Goal: Information Seeking & Learning: Find contact information

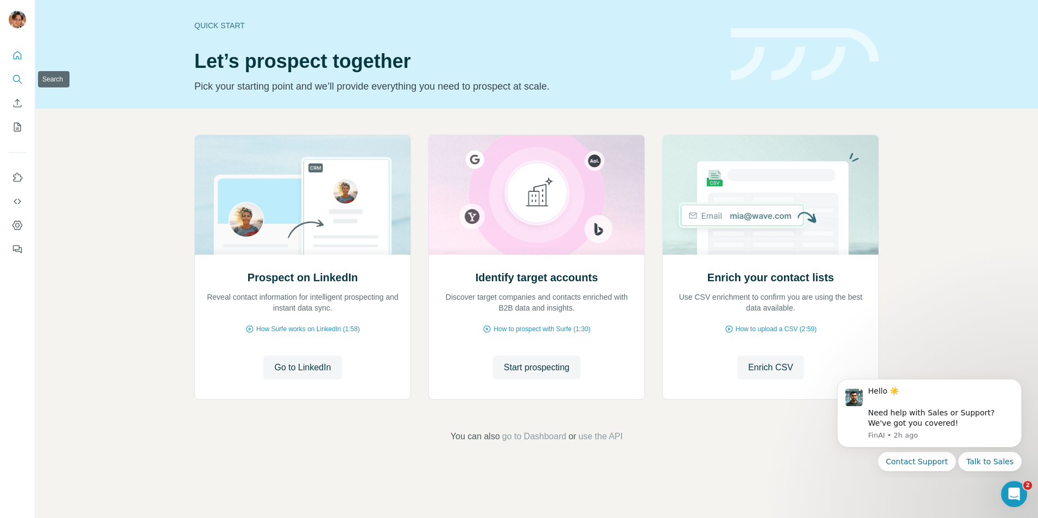
click at [20, 78] on icon "Search" at bounding box center [16, 78] width 7 height 7
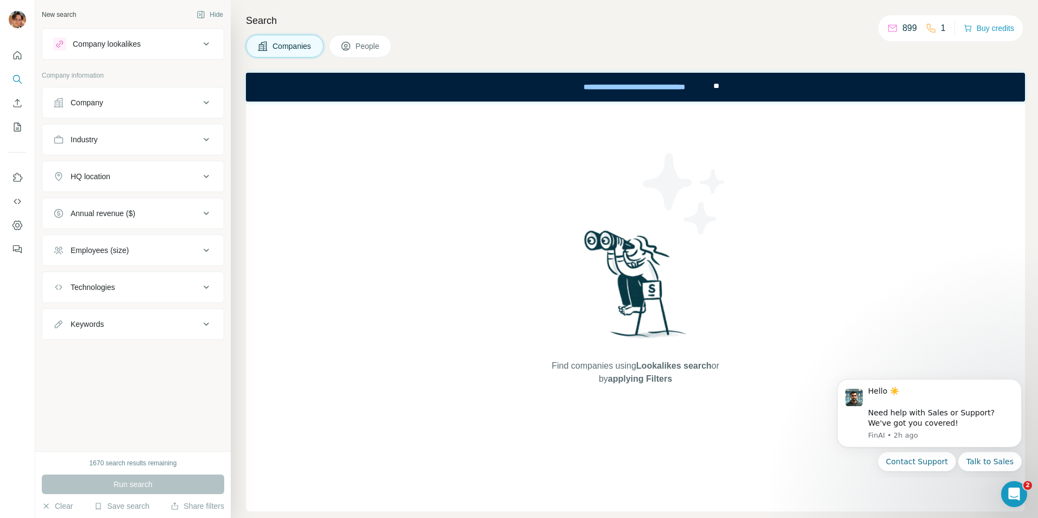
click at [155, 254] on div "Employees (size)" at bounding box center [126, 250] width 147 height 11
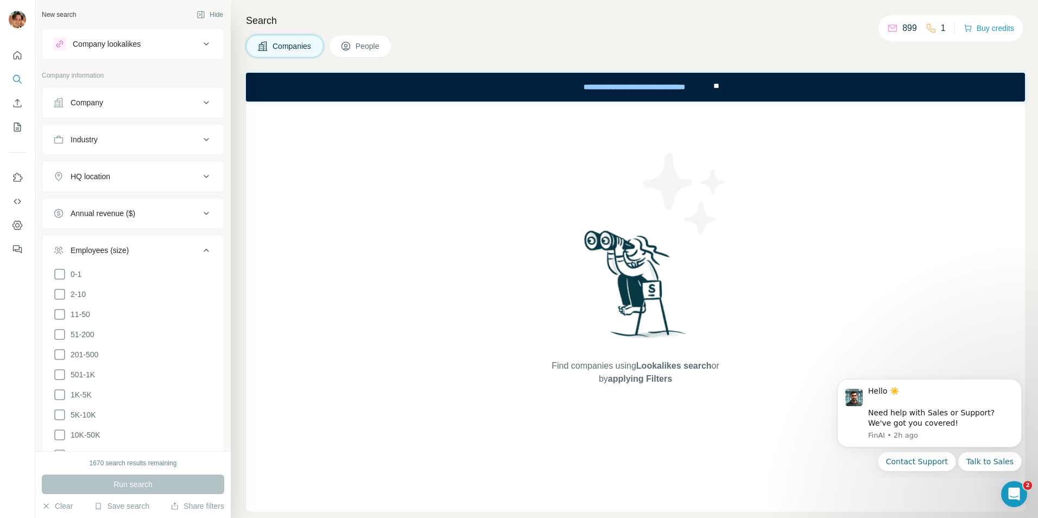
click at [157, 253] on div "Employees (size)" at bounding box center [126, 250] width 147 height 11
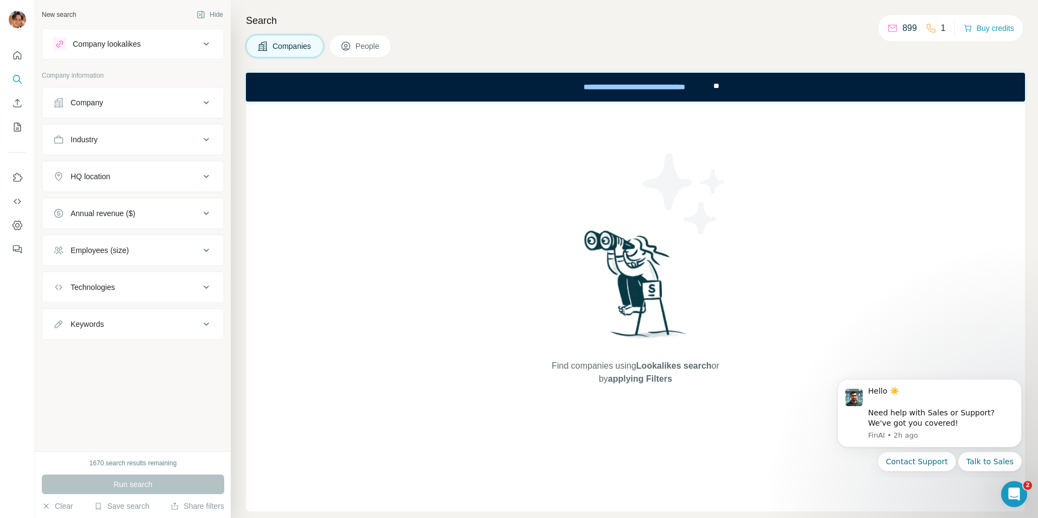
click at [120, 145] on button "Industry" at bounding box center [132, 140] width 181 height 26
click at [127, 141] on div "Industry" at bounding box center [126, 139] width 147 height 11
click at [163, 248] on div "Employees (size)" at bounding box center [126, 250] width 147 height 11
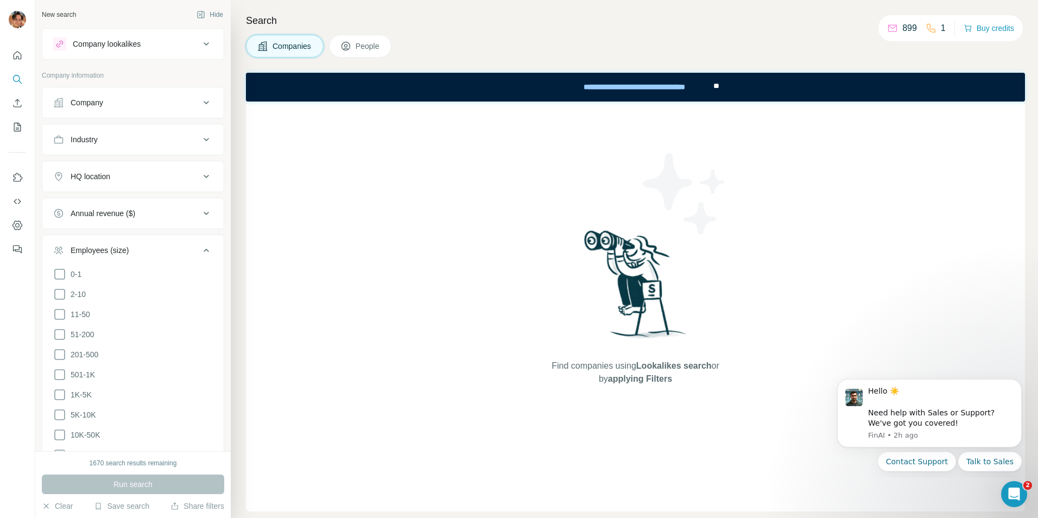
click at [163, 248] on div "Employees (size)" at bounding box center [126, 250] width 147 height 11
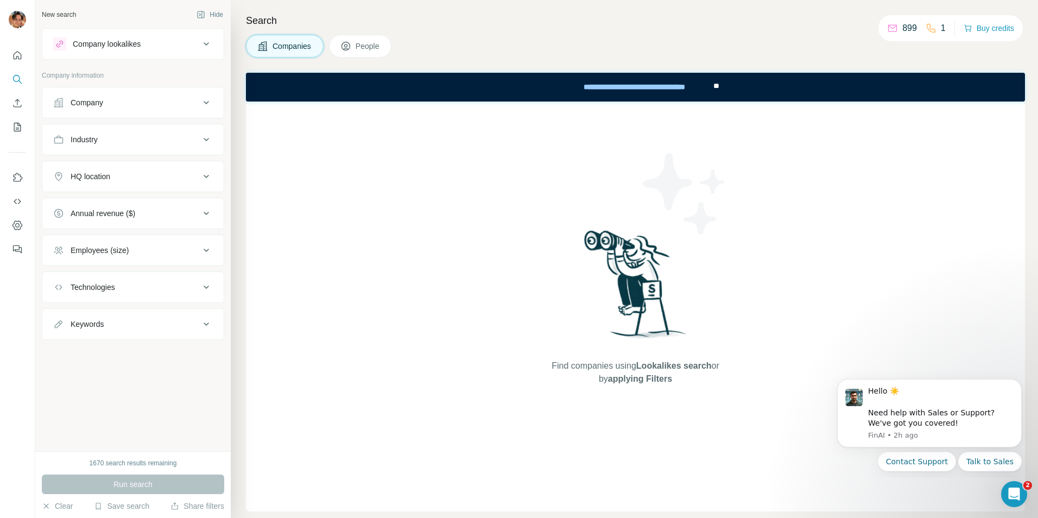
click at [176, 292] on button "Technologies" at bounding box center [132, 287] width 181 height 26
click at [176, 292] on div "Technologies" at bounding box center [126, 287] width 147 height 11
click at [173, 315] on button "Keywords" at bounding box center [132, 324] width 181 height 26
click at [136, 355] on input "text" at bounding box center [122, 352] width 138 height 20
click at [207, 321] on icon at bounding box center [206, 324] width 13 height 13
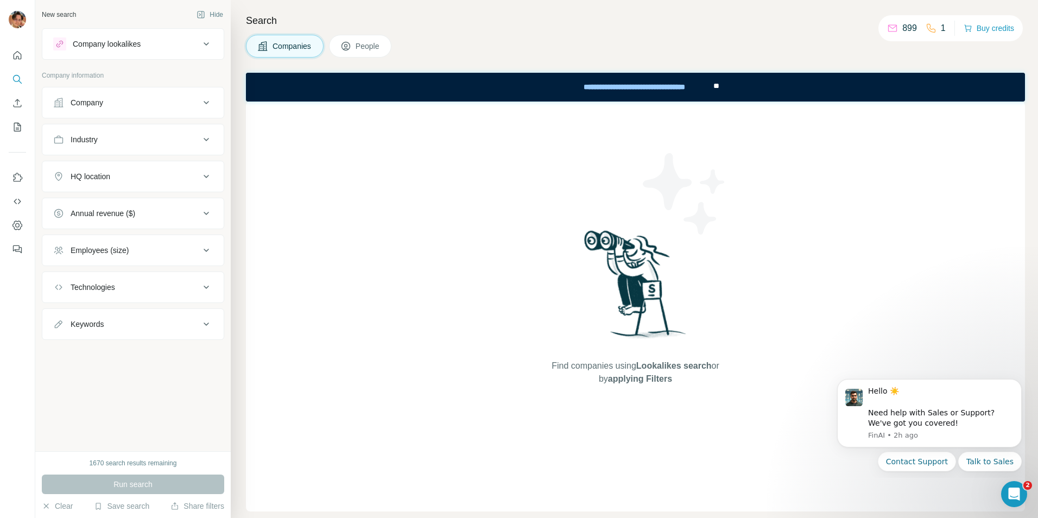
click at [123, 95] on button "Company" at bounding box center [132, 103] width 181 height 26
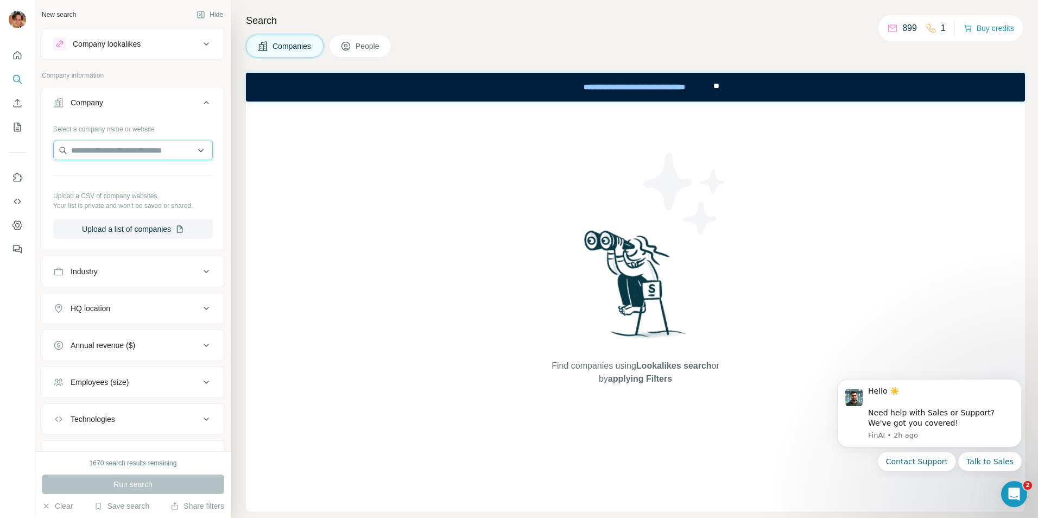
click at [138, 156] on input "text" at bounding box center [133, 151] width 160 height 20
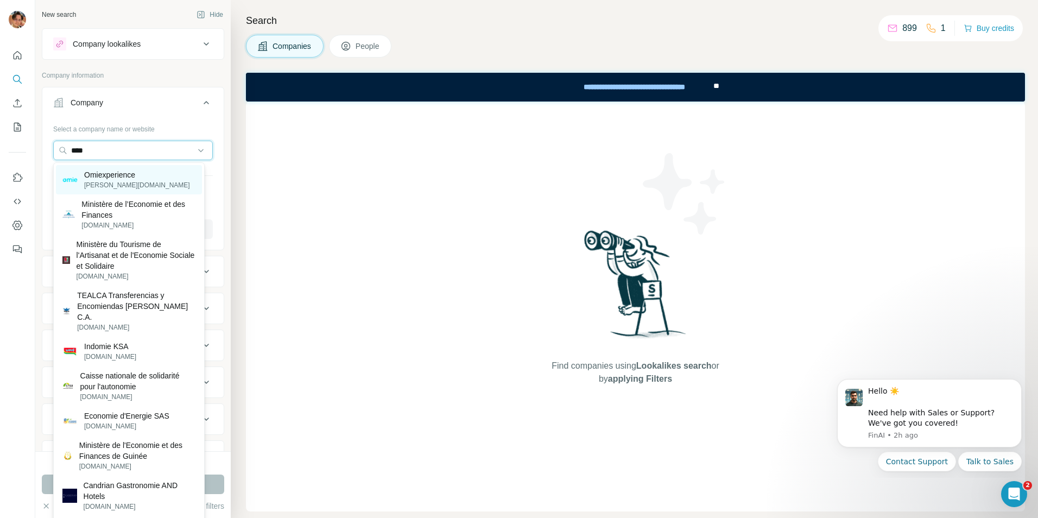
type input "****"
click at [136, 171] on p "Omiexperience" at bounding box center [137, 174] width 106 height 11
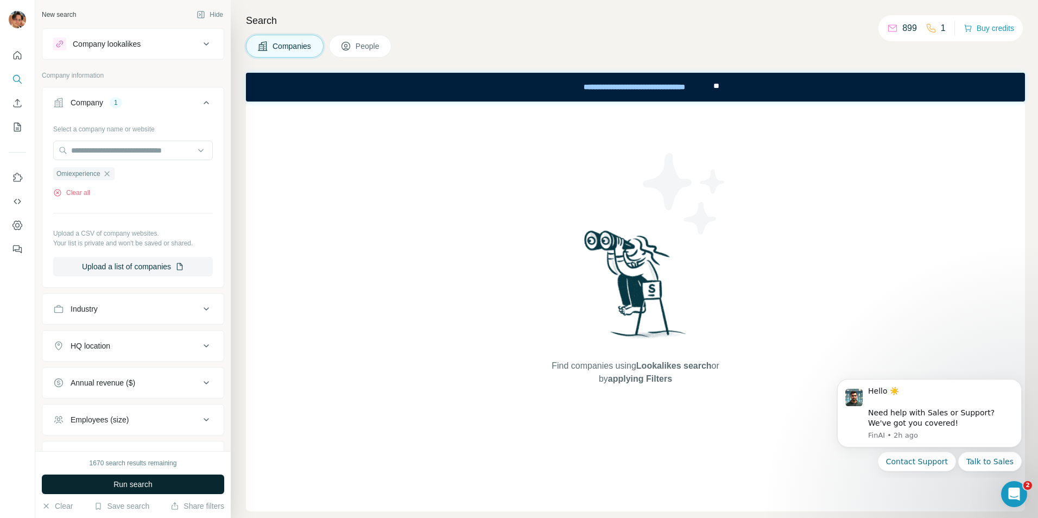
click at [161, 483] on button "Run search" at bounding box center [133, 485] width 182 height 20
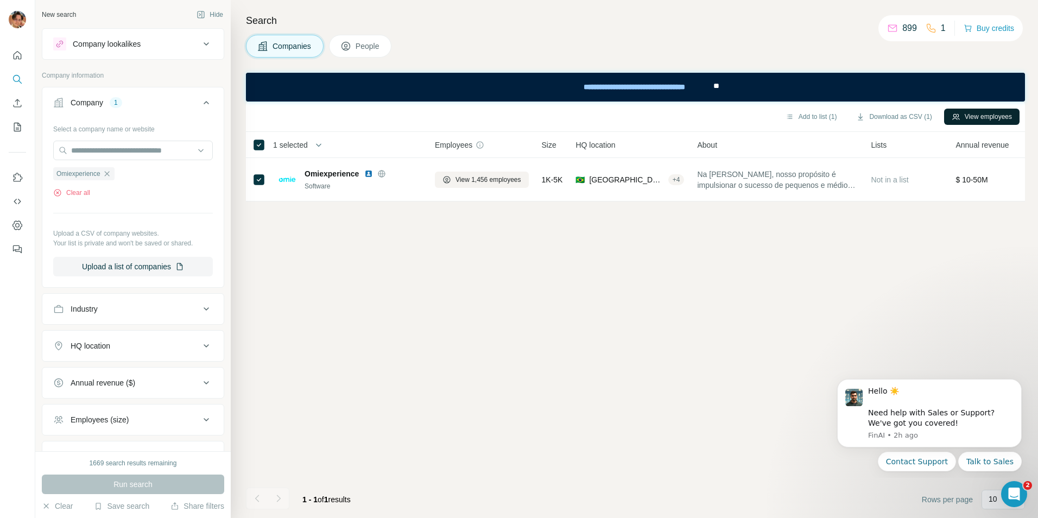
click at [994, 112] on button "View employees" at bounding box center [981, 117] width 75 height 16
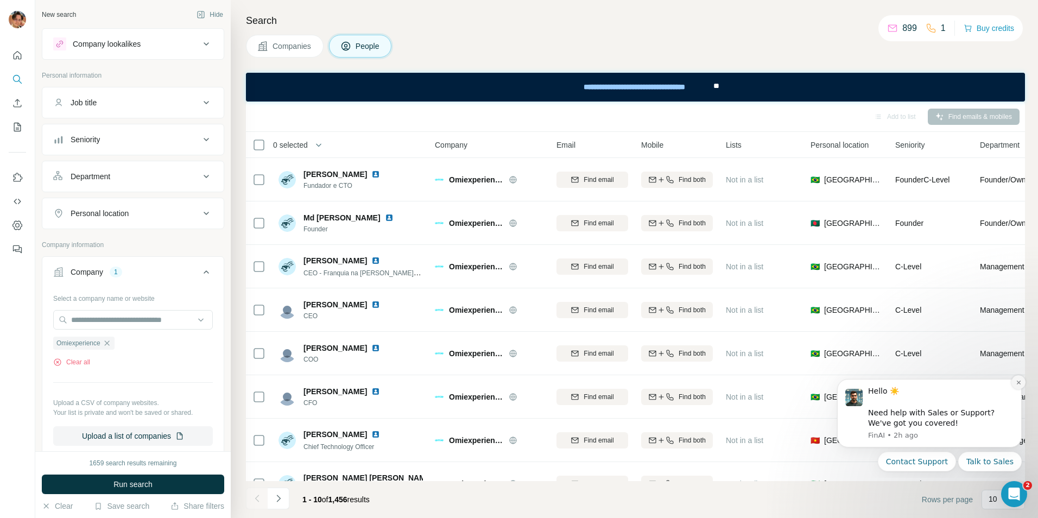
click at [1017, 383] on icon "Dismiss notification" at bounding box center [1019, 383] width 6 height 6
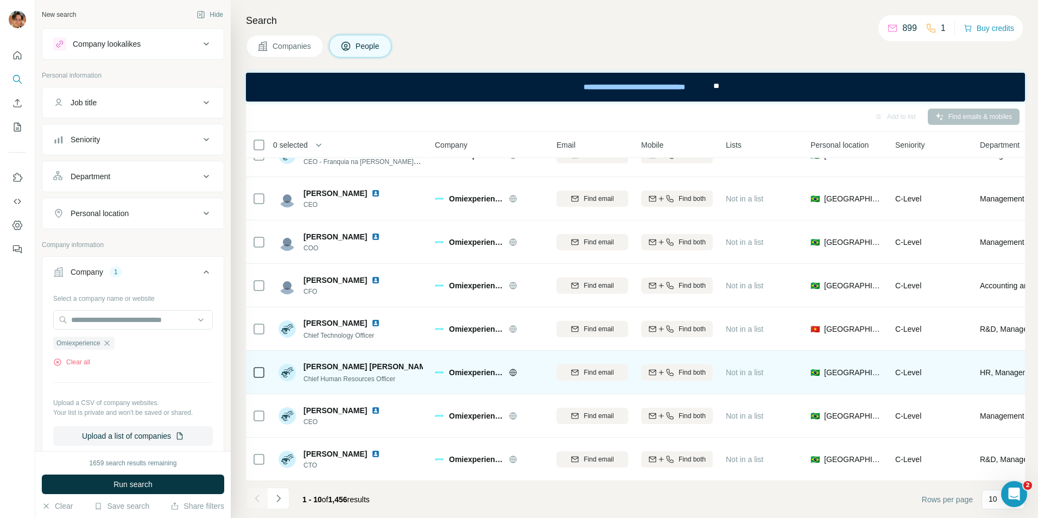
scroll to position [117, 0]
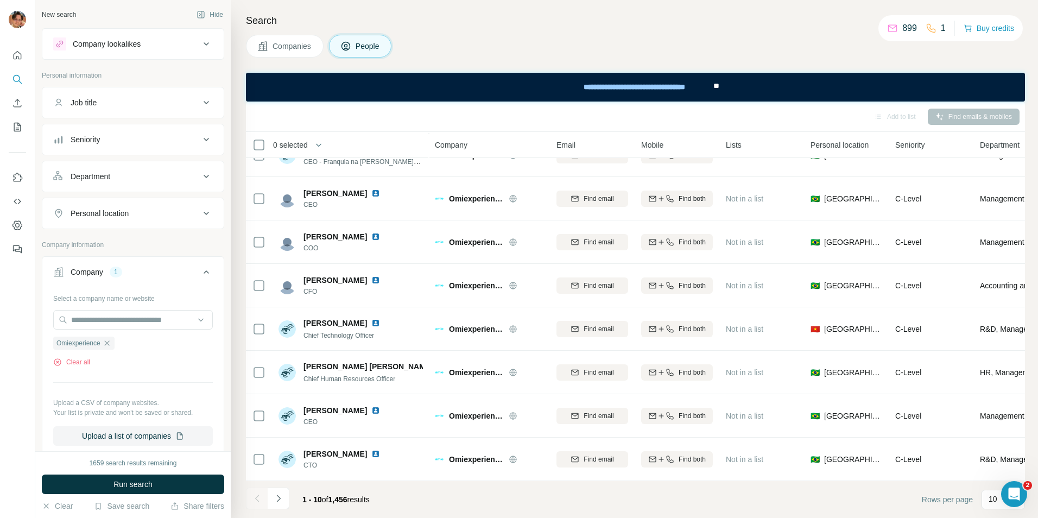
click at [106, 47] on div "Company lookalikes" at bounding box center [107, 44] width 68 height 11
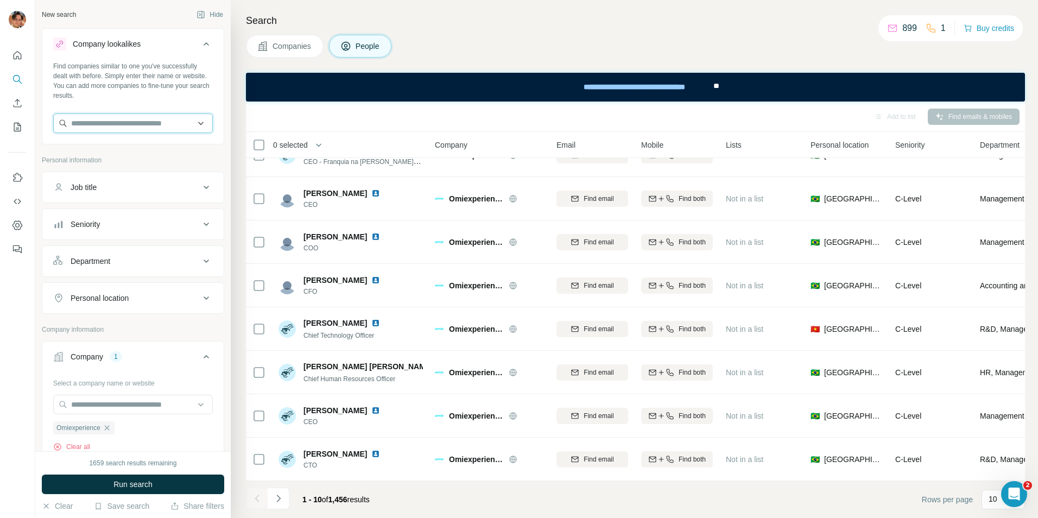
click at [121, 125] on input "text" at bounding box center [133, 123] width 160 height 20
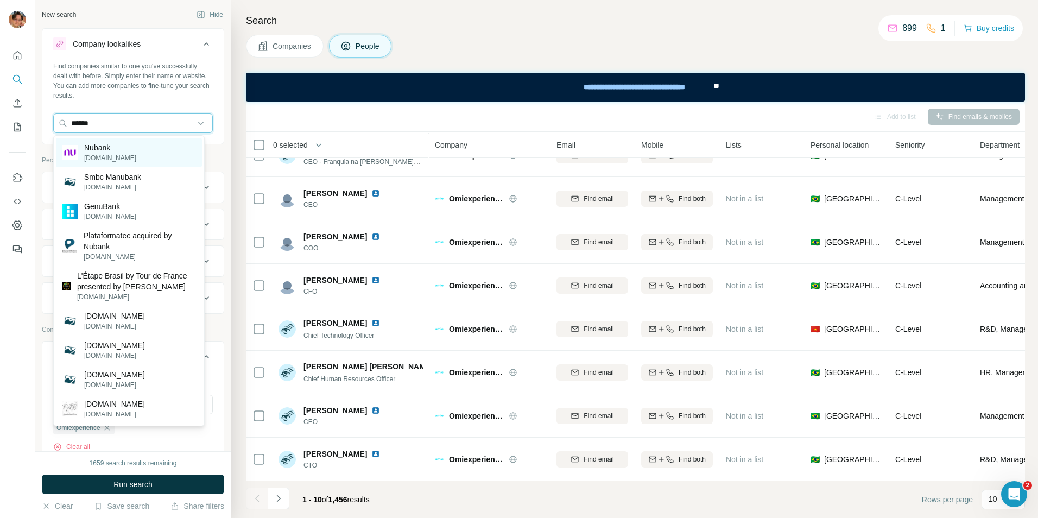
type input "******"
click at [124, 149] on p "Nubank" at bounding box center [110, 147] width 52 height 11
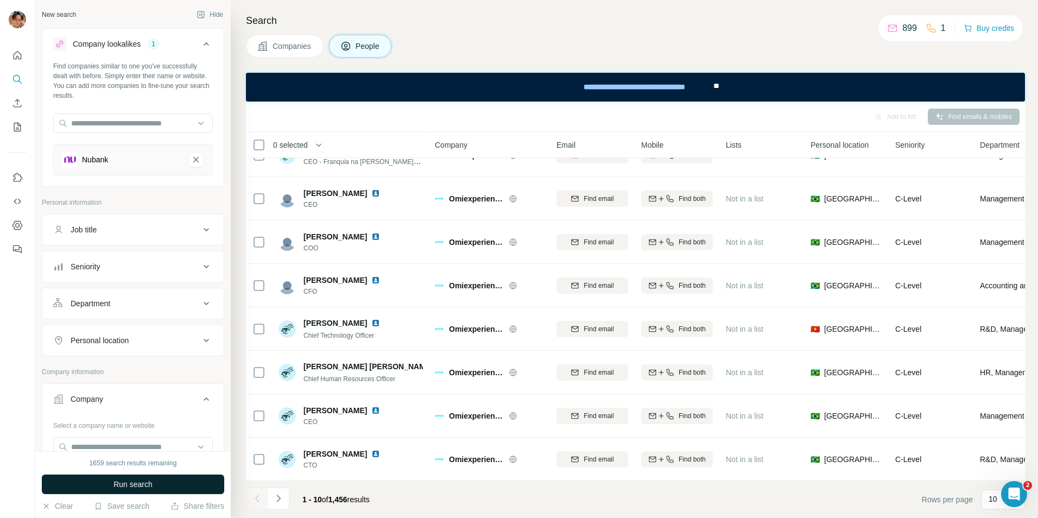
click at [136, 484] on span "Run search" at bounding box center [132, 484] width 39 height 11
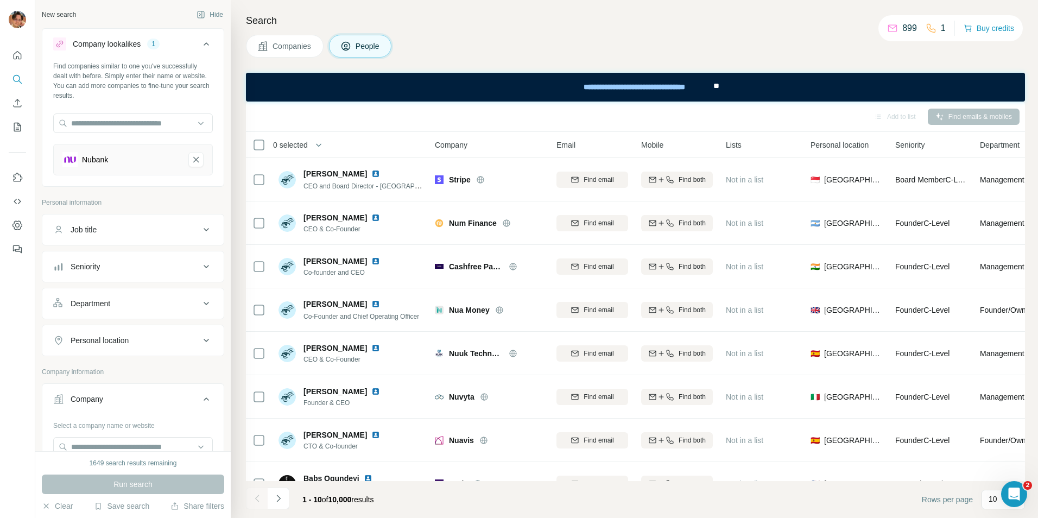
click at [279, 48] on span "Companies" at bounding box center [293, 46] width 40 height 11
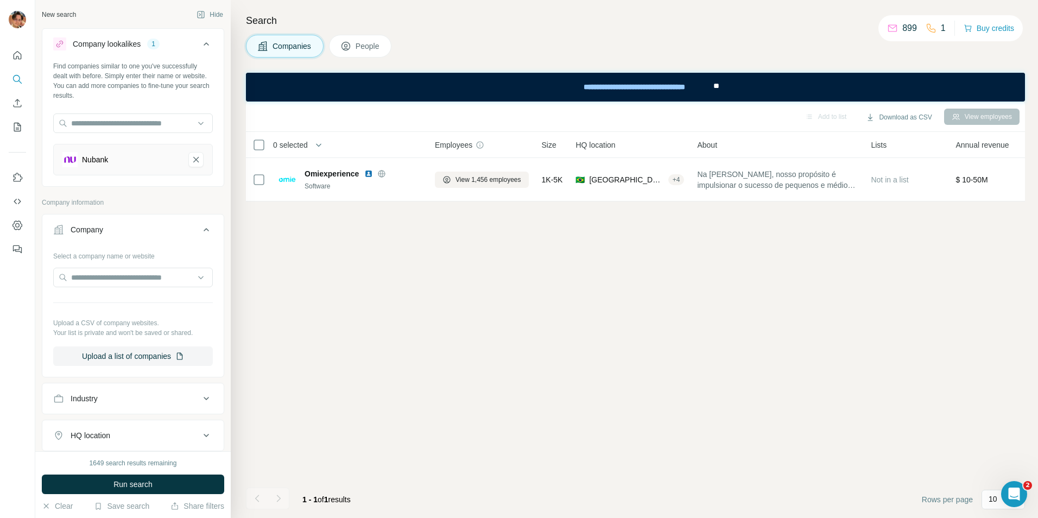
click at [319, 257] on div "Add to list Download as CSV View employees 0 selected Companies Employees Size …" at bounding box center [635, 310] width 779 height 417
click at [123, 483] on span "Run search" at bounding box center [132, 484] width 39 height 11
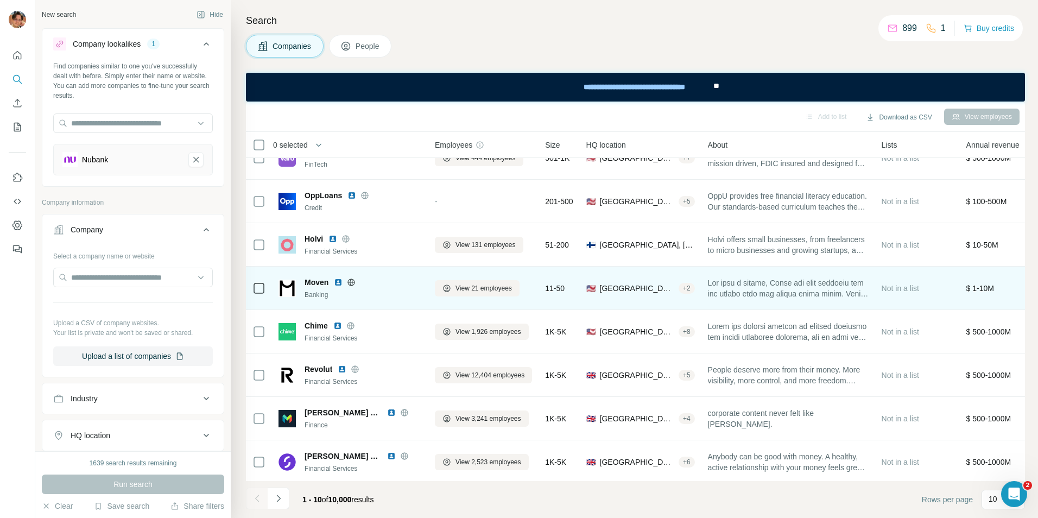
scroll to position [117, 0]
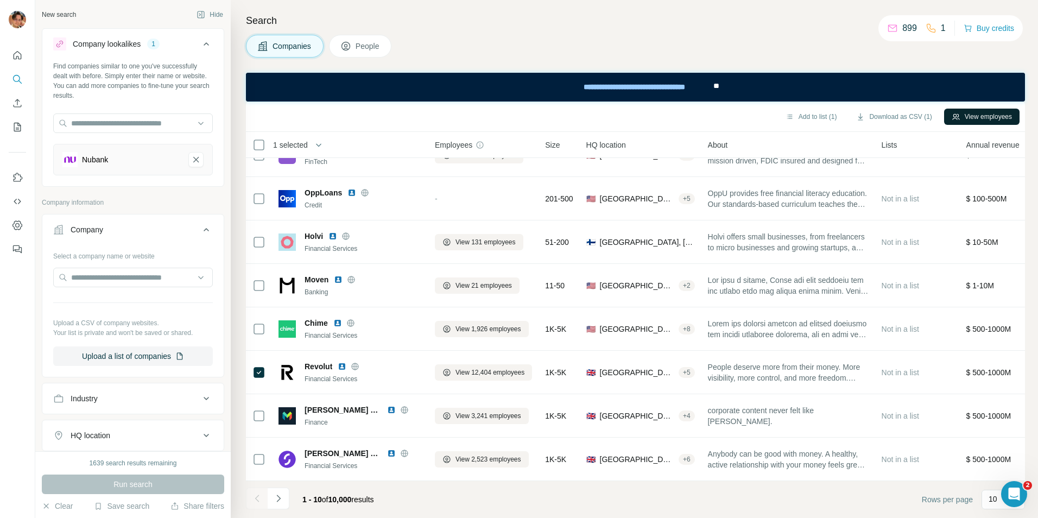
click at [1006, 111] on button "View employees" at bounding box center [981, 117] width 75 height 16
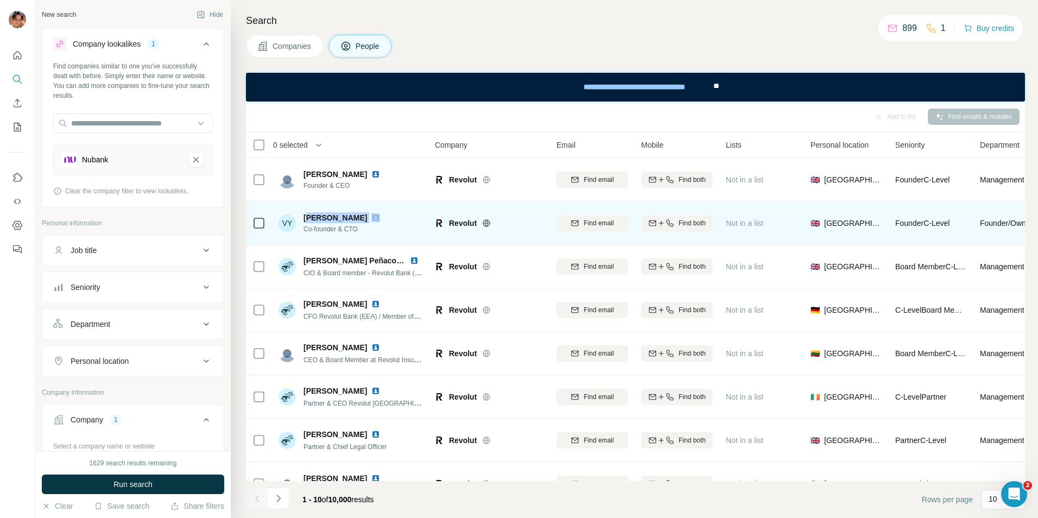
drag, startPoint x: 309, startPoint y: 220, endPoint x: 379, endPoint y: 217, distance: 69.6
click at [369, 217] on div "VY [PERSON_NAME] Co-founder & CTO" at bounding box center [351, 223] width 144 height 30
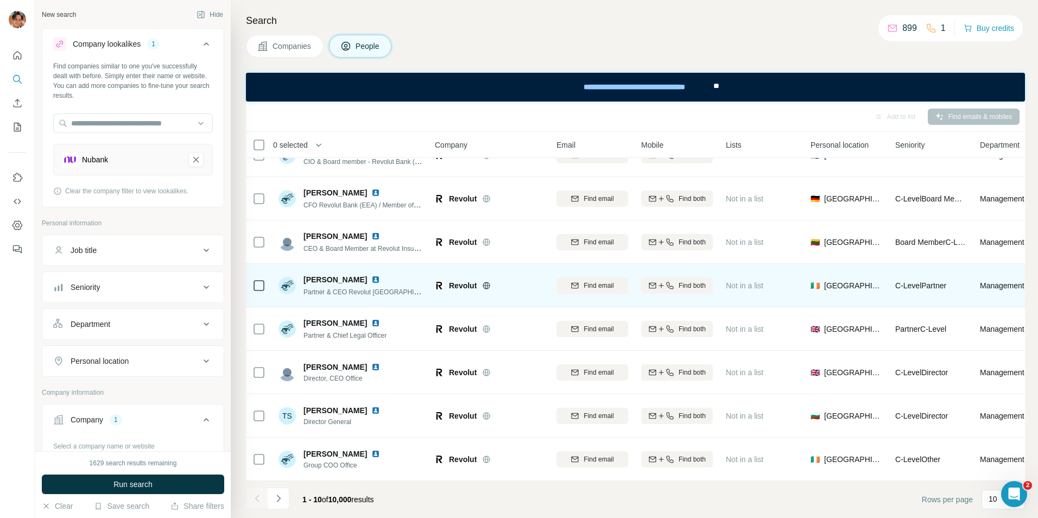
scroll to position [117, 0]
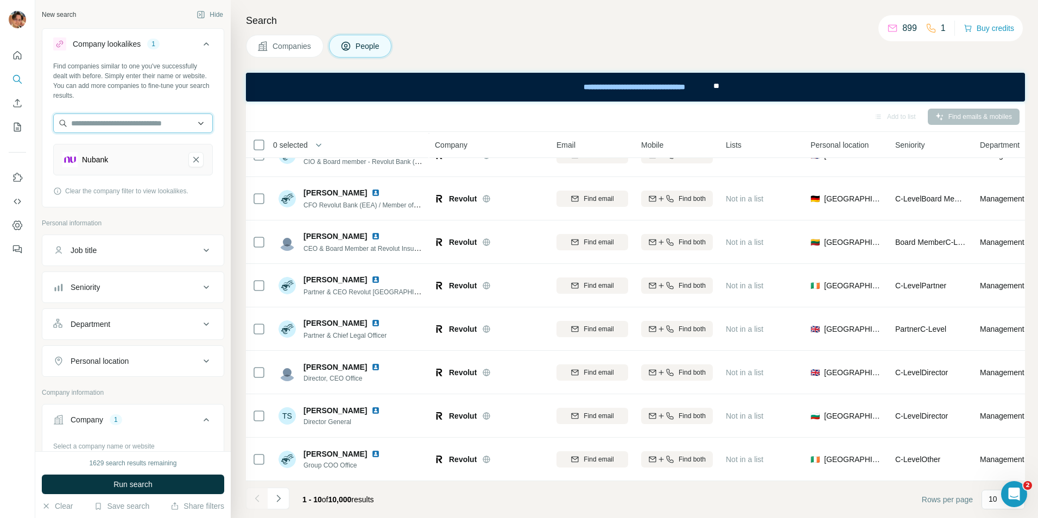
click at [104, 126] on input "text" at bounding box center [133, 123] width 160 height 20
click at [196, 160] on div "Type to search" at bounding box center [129, 148] width 152 height 27
drag, startPoint x: 192, startPoint y: 161, endPoint x: 166, endPoint y: 136, distance: 36.9
click at [192, 161] on icon "Nubank-remove-button" at bounding box center [196, 159] width 10 height 11
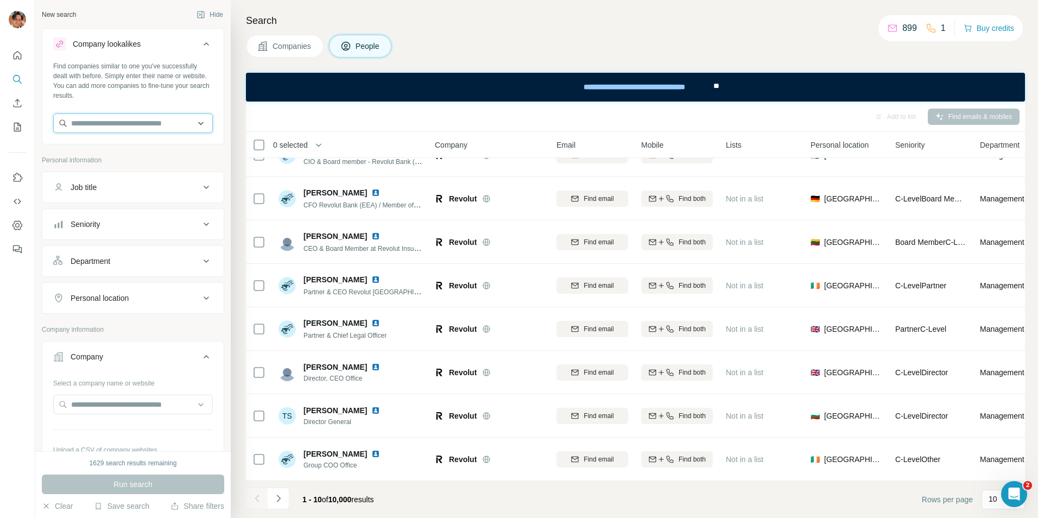
click at [149, 124] on input "text" at bounding box center [133, 123] width 160 height 20
type input "**********"
click at [186, 172] on div "Job title" at bounding box center [133, 187] width 182 height 31
click at [134, 125] on input "text" at bounding box center [133, 123] width 160 height 20
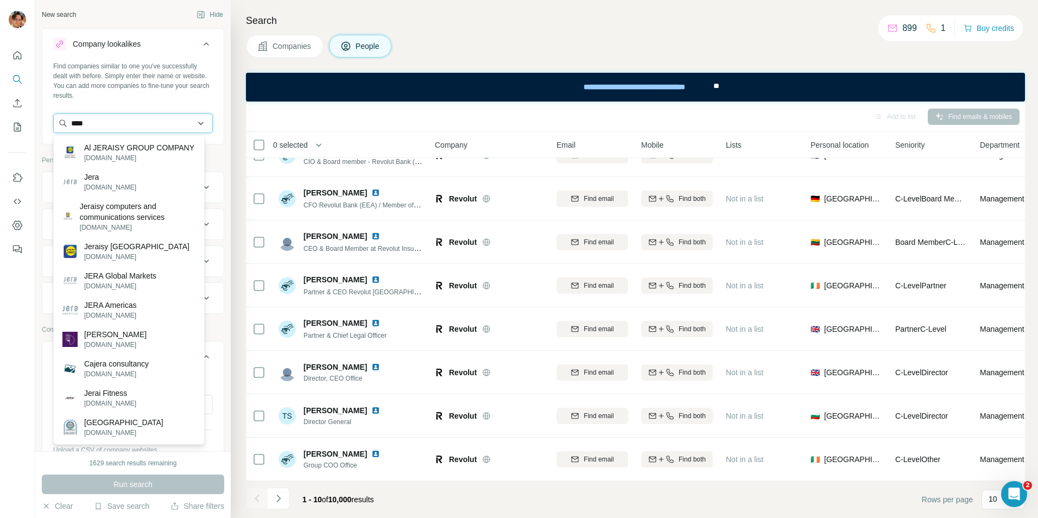
click at [105, 123] on input "****" at bounding box center [133, 123] width 160 height 20
click at [105, 122] on input "****" at bounding box center [133, 123] width 160 height 20
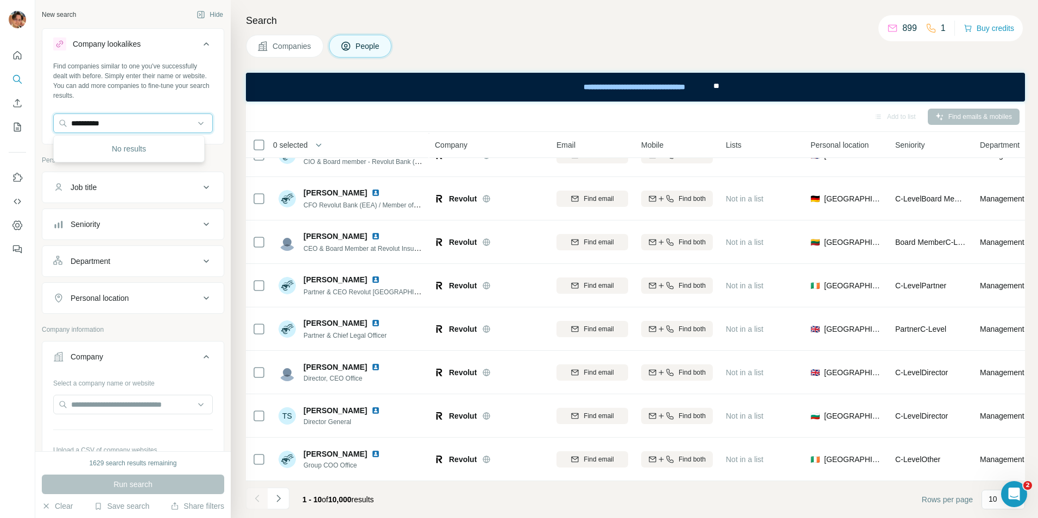
drag, startPoint x: 60, startPoint y: 120, endPoint x: 35, endPoint y: 121, distance: 25.0
click at [35, 121] on div "**********" at bounding box center [519, 259] width 1038 height 518
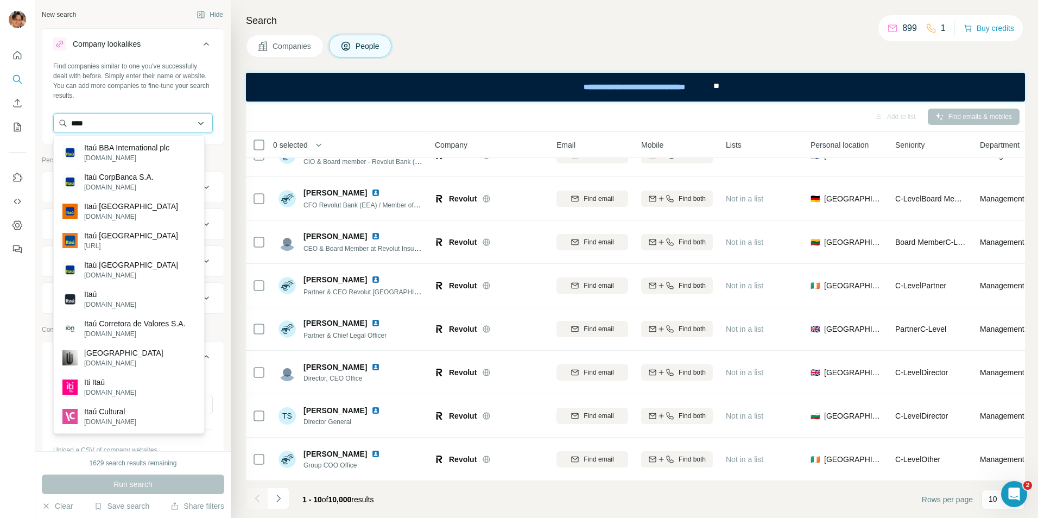
click at [94, 125] on input "****" at bounding box center [133, 123] width 160 height 20
type input "****"
click at [96, 123] on input "****" at bounding box center [133, 123] width 160 height 20
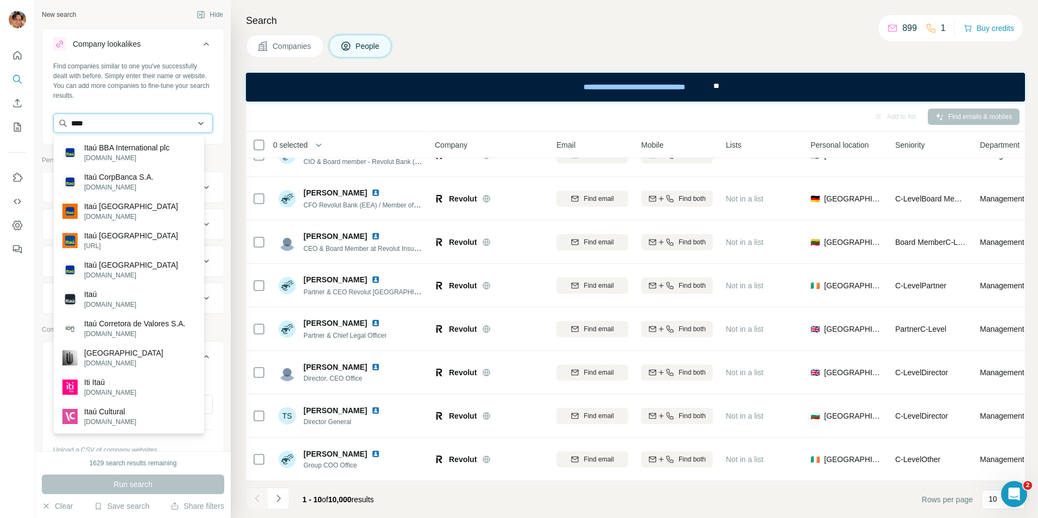
click at [96, 123] on input "****" at bounding box center [133, 123] width 160 height 20
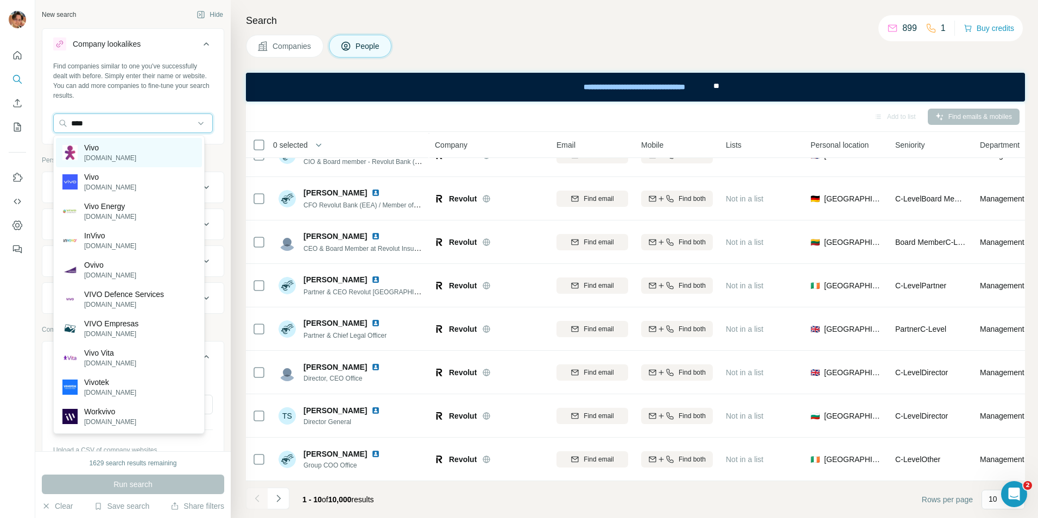
type input "****"
click at [188, 141] on div "Vivo [DOMAIN_NAME]" at bounding box center [129, 152] width 146 height 29
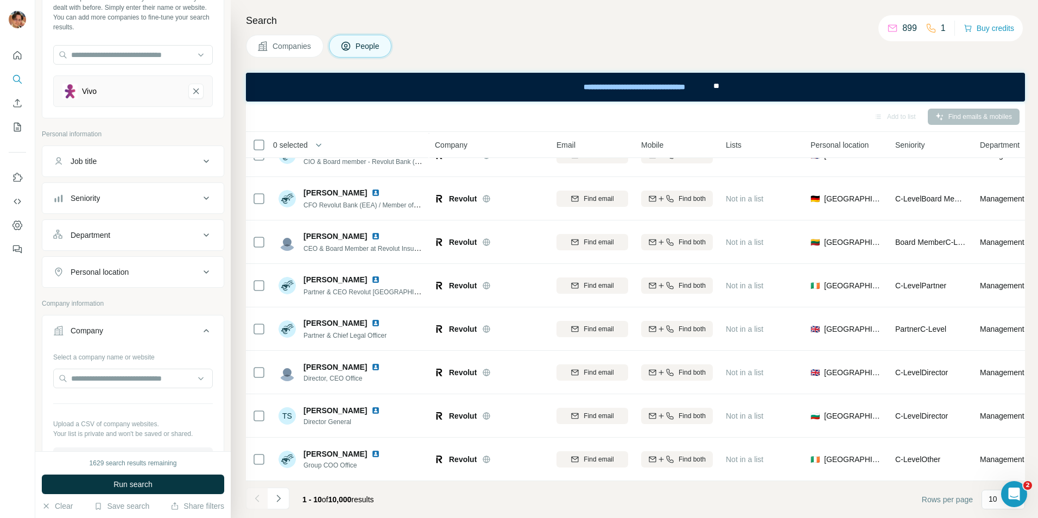
scroll to position [109, 0]
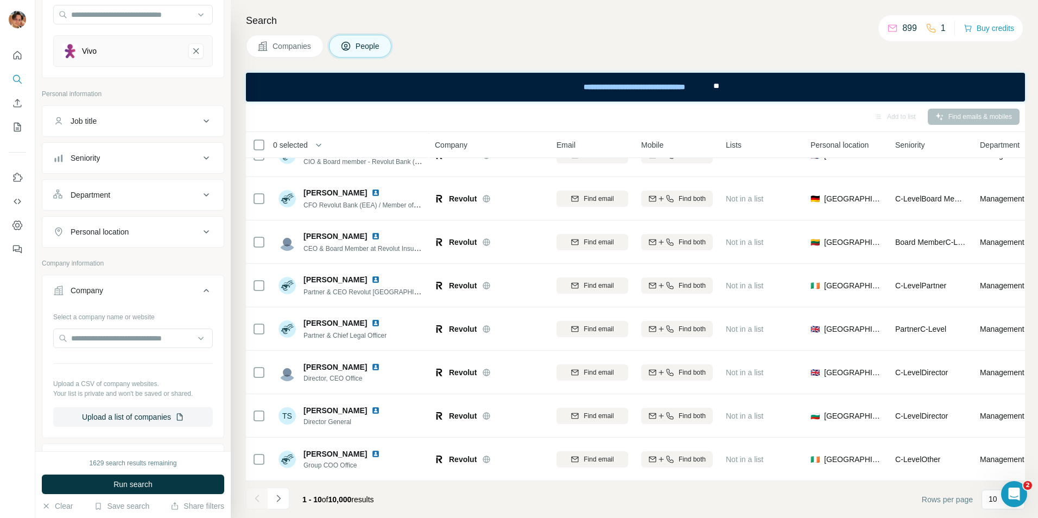
click at [122, 243] on button "Personal location" at bounding box center [132, 232] width 181 height 26
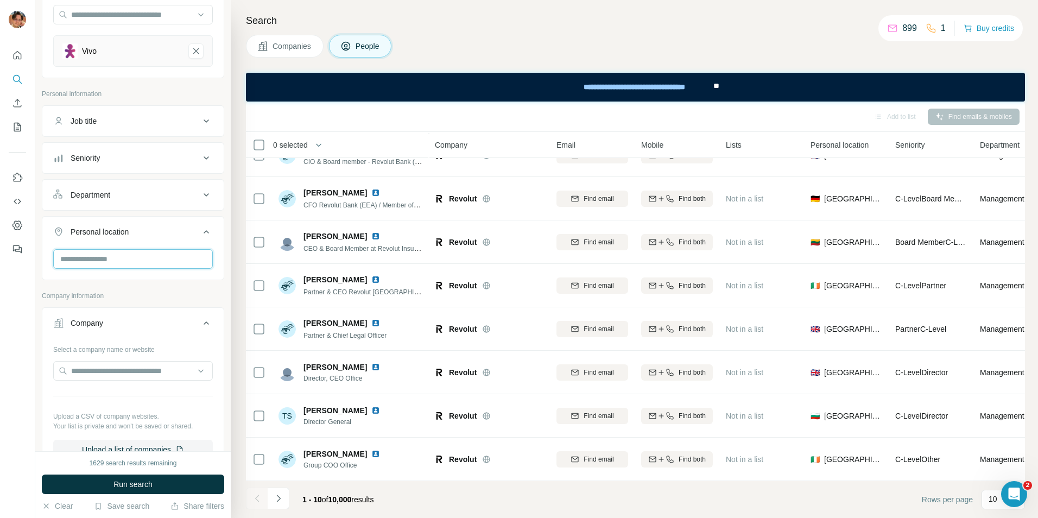
click at [122, 257] on input "text" at bounding box center [133, 259] width 160 height 20
type input "****"
click at [146, 283] on div "🇧🇷 [GEOGRAPHIC_DATA]" at bounding box center [128, 287] width 133 height 13
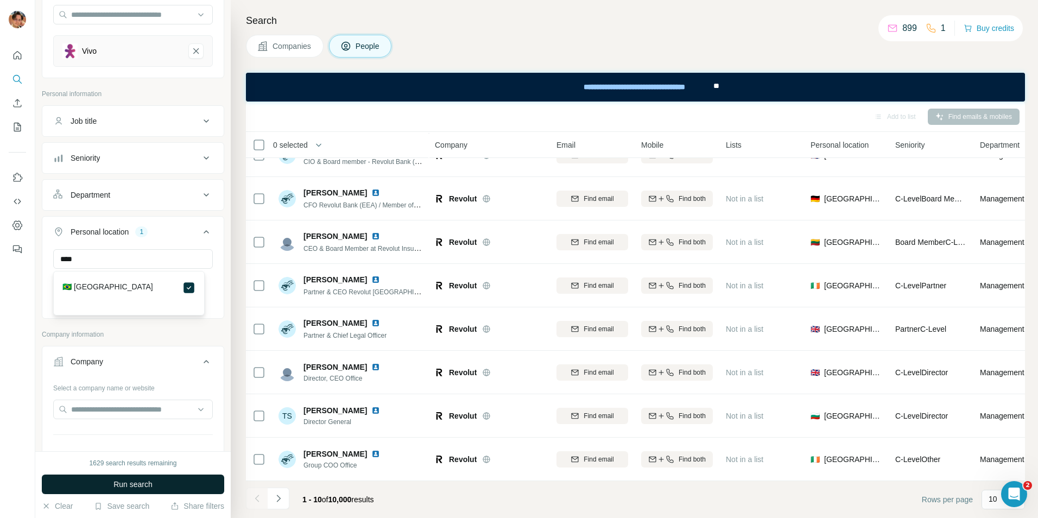
click at [186, 486] on button "Run search" at bounding box center [133, 485] width 182 height 20
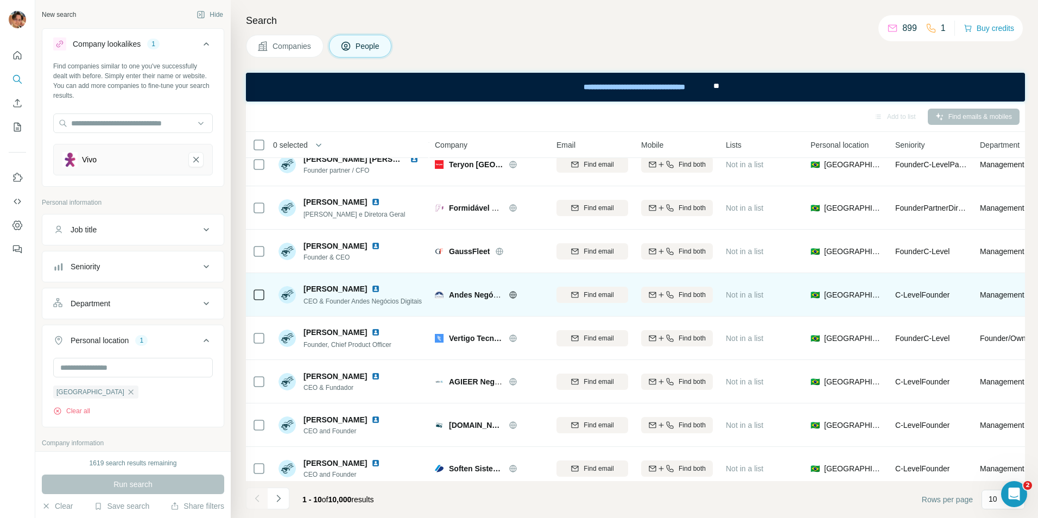
scroll to position [109, 0]
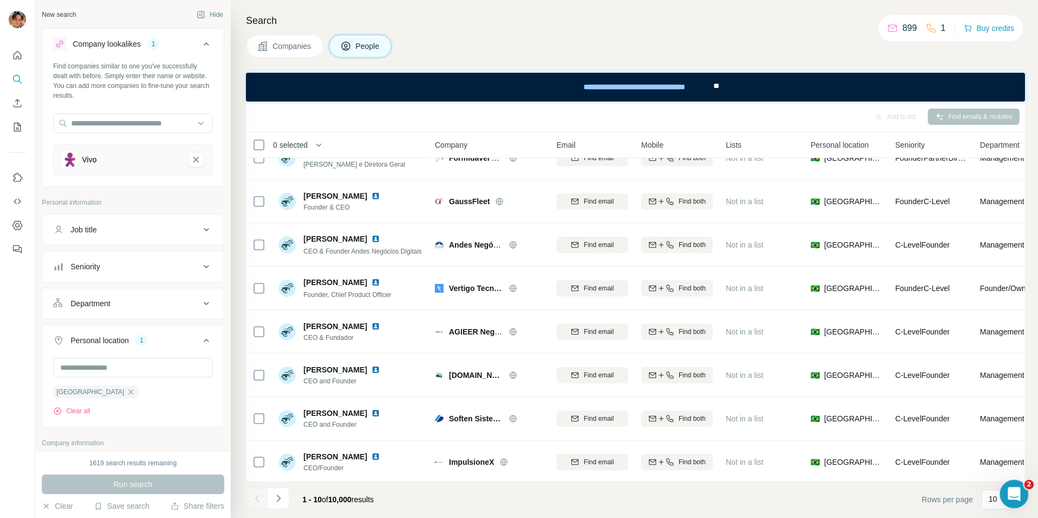
click at [1015, 494] on icon "Open Intercom Messenger" at bounding box center [1013, 493] width 18 height 18
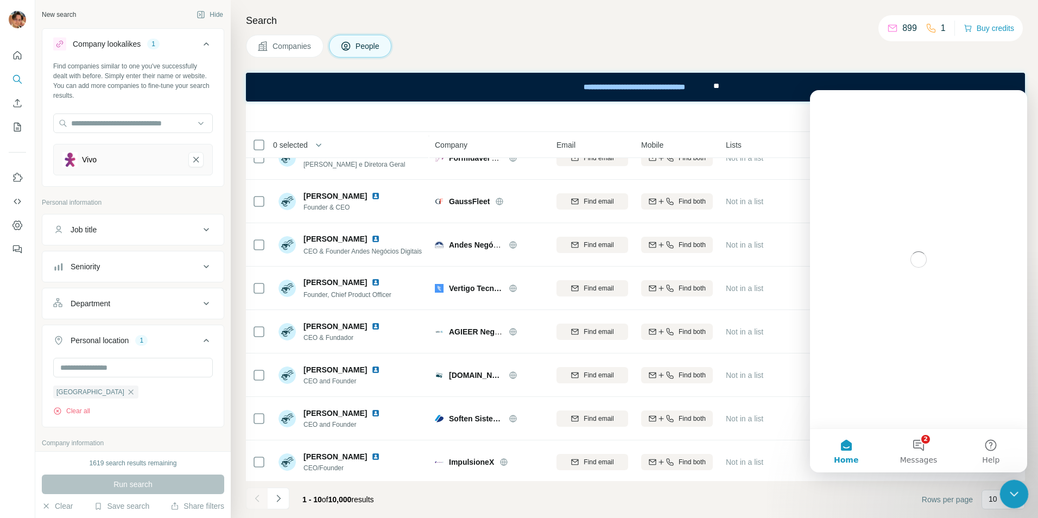
scroll to position [0, 0]
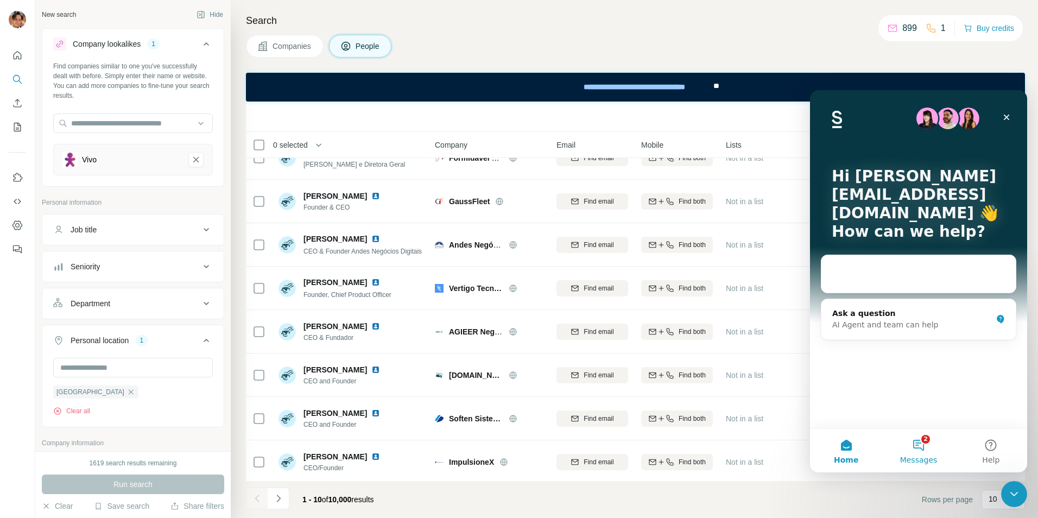
click at [929, 453] on button "2 Messages" at bounding box center [918, 450] width 72 height 43
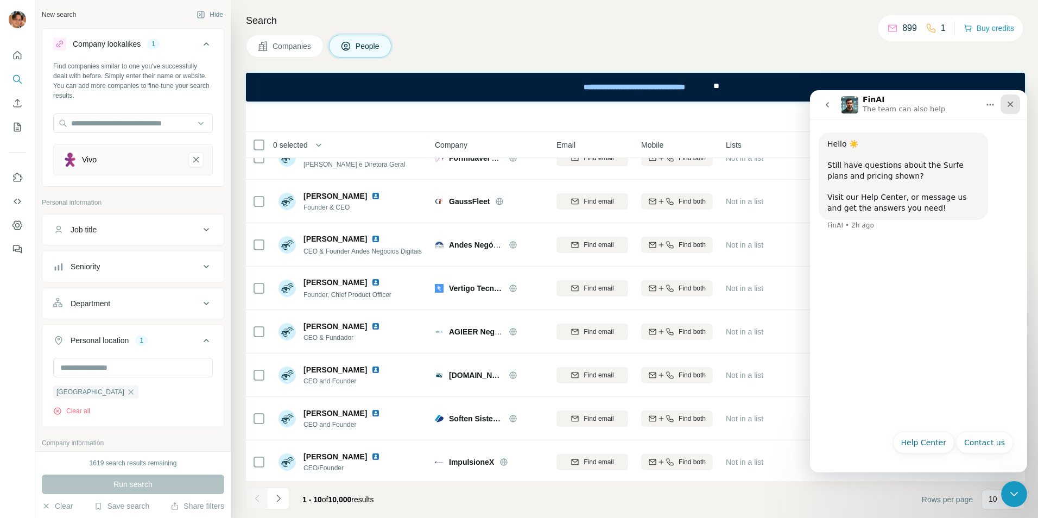
click at [1016, 99] on div "Close" at bounding box center [1011, 104] width 20 height 20
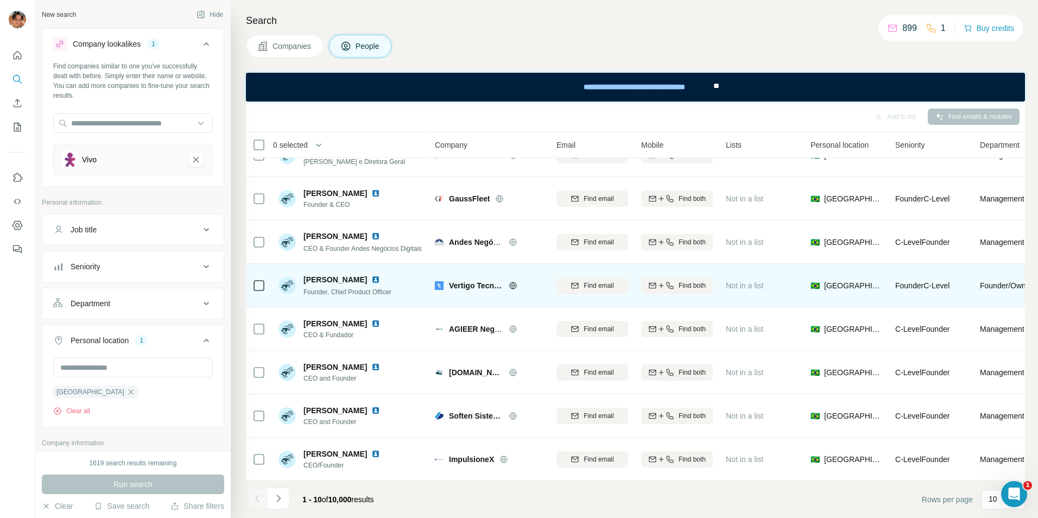
scroll to position [117, 0]
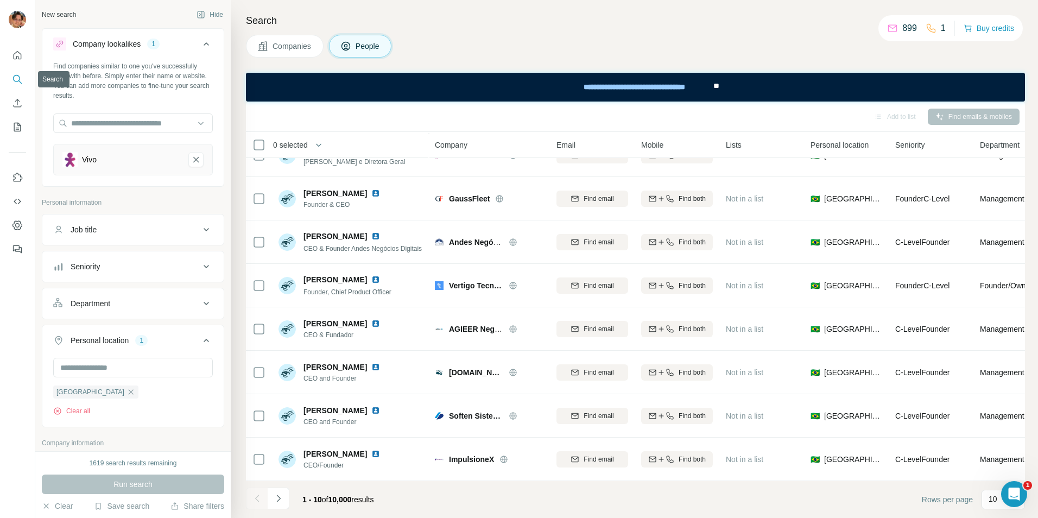
click at [18, 77] on icon "Search" at bounding box center [17, 79] width 11 height 11
click at [358, 45] on span "People" at bounding box center [368, 46] width 25 height 11
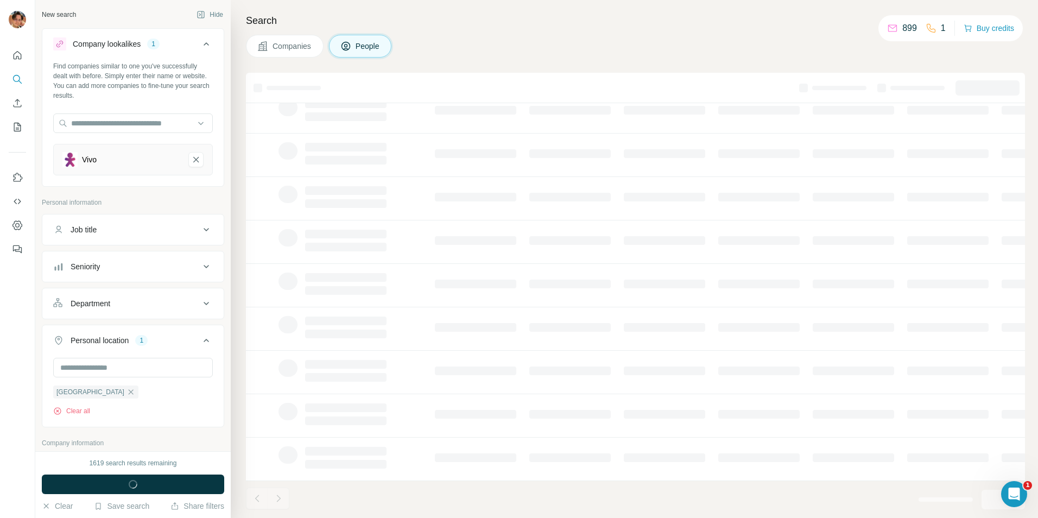
scroll to position [88, 0]
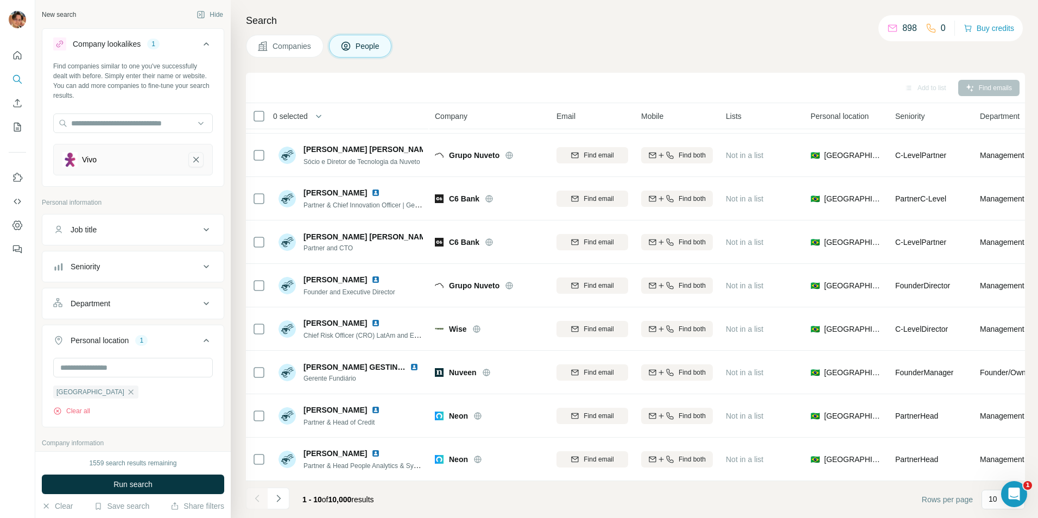
click at [191, 161] on icon "Vivo-remove-button" at bounding box center [196, 159] width 10 height 11
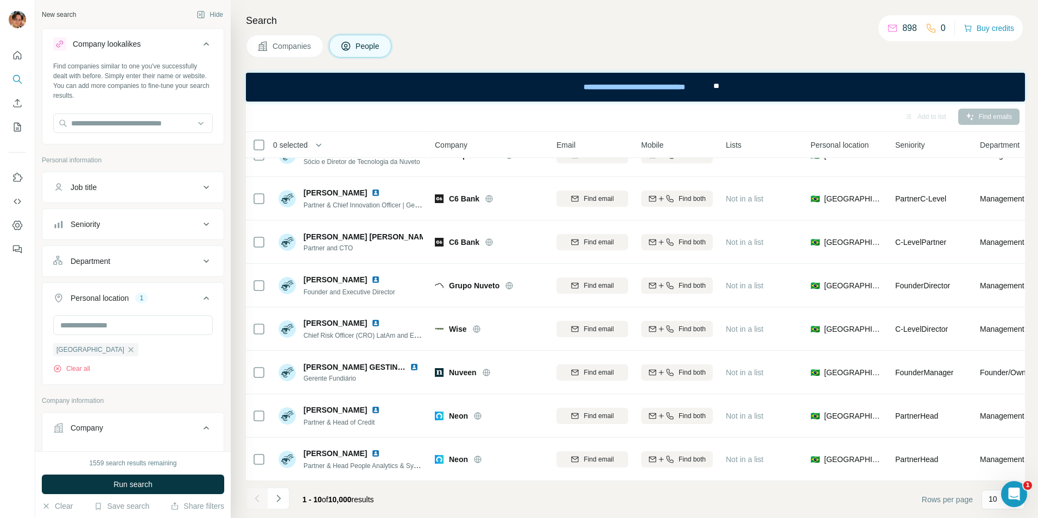
click at [266, 39] on button "Companies" at bounding box center [285, 46] width 78 height 23
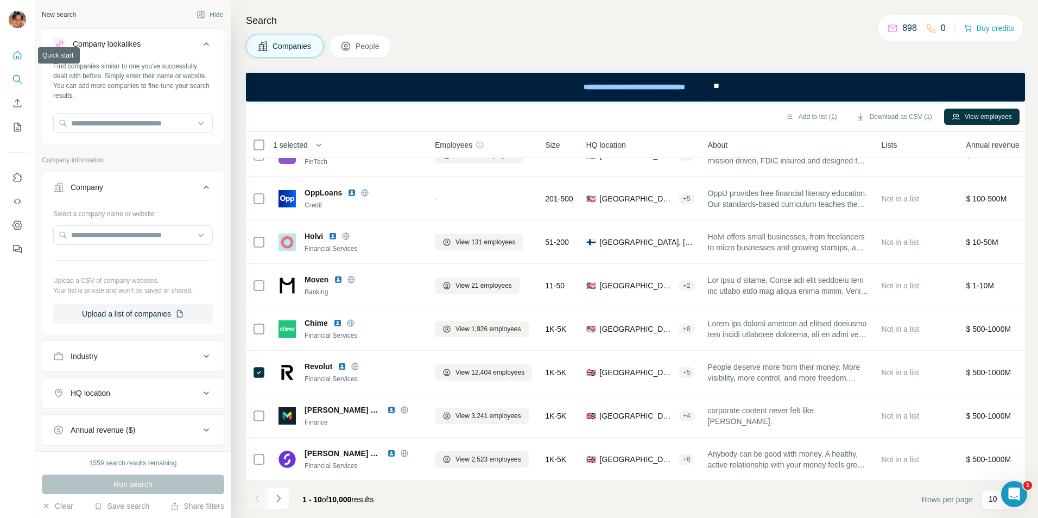
click at [17, 59] on icon "Quick start" at bounding box center [17, 55] width 11 height 11
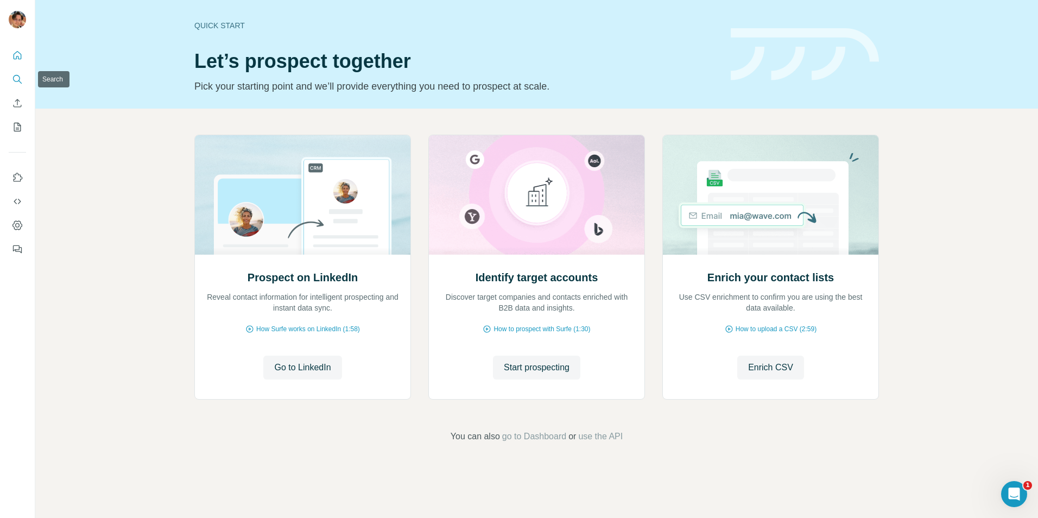
click at [21, 73] on button "Search" at bounding box center [17, 80] width 17 height 20
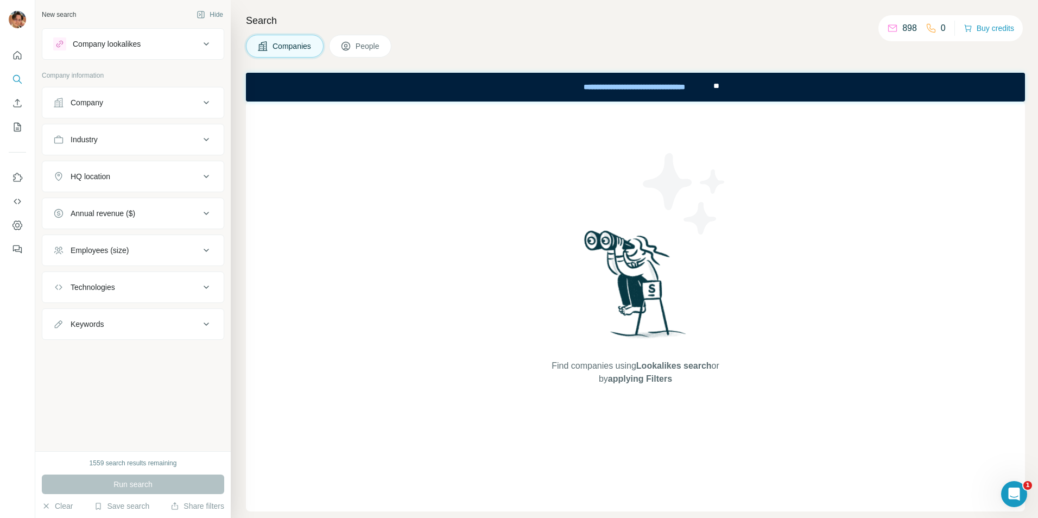
click at [149, 104] on div "Company" at bounding box center [126, 102] width 147 height 11
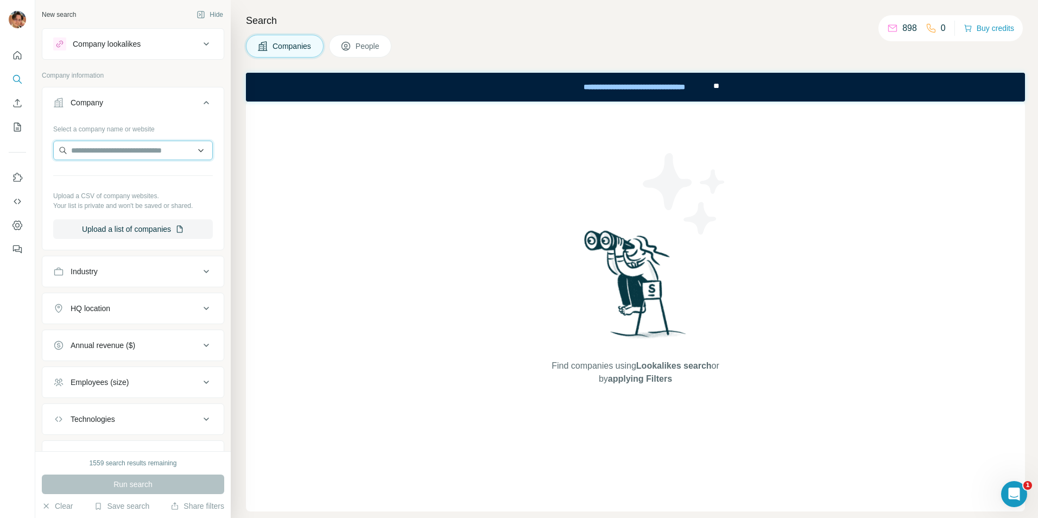
click at [132, 148] on input "text" at bounding box center [133, 151] width 160 height 20
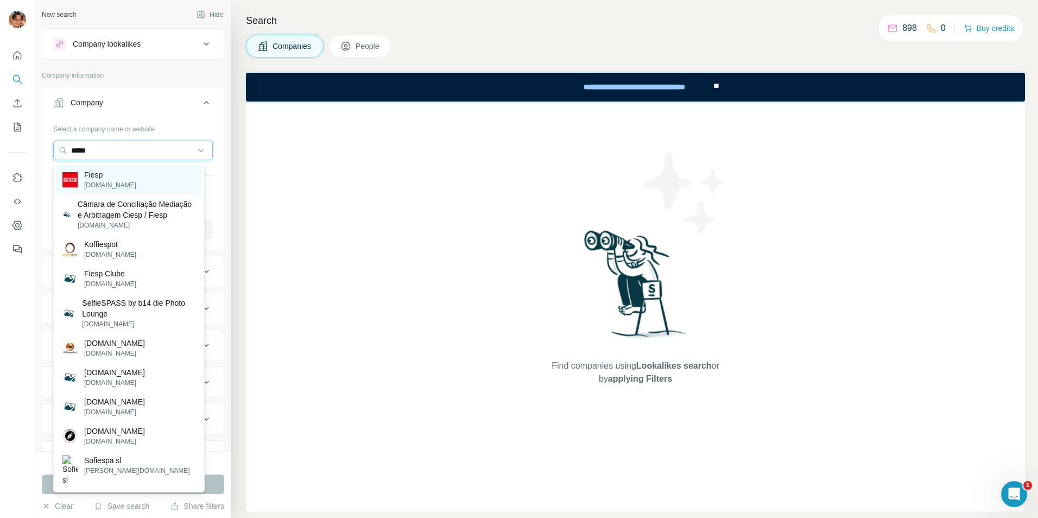
type input "*****"
click at [99, 175] on p "Fiesp" at bounding box center [110, 174] width 52 height 11
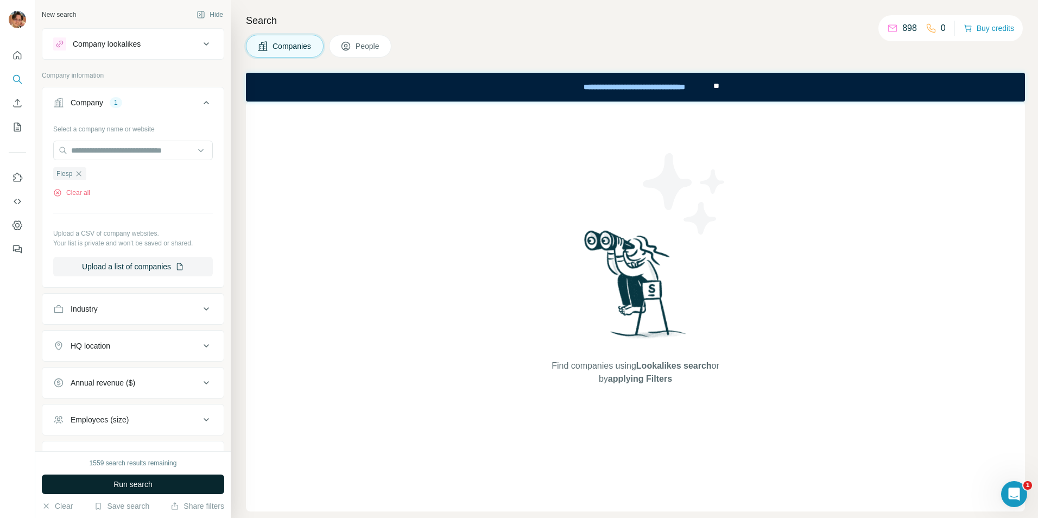
click at [137, 480] on span "Run search" at bounding box center [132, 484] width 39 height 11
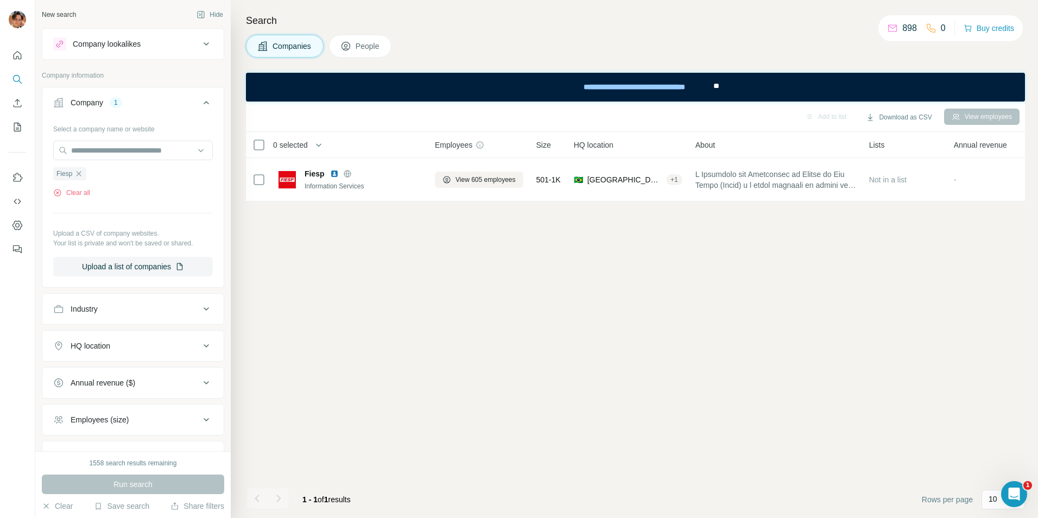
click at [376, 49] on span "People" at bounding box center [368, 46] width 25 height 11
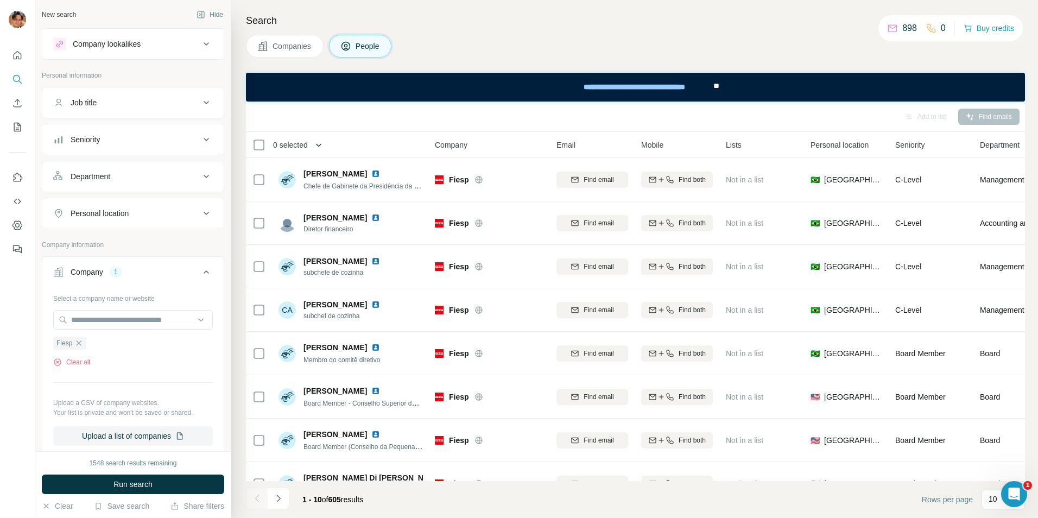
click at [324, 148] on icon "button" at bounding box center [318, 145] width 11 height 11
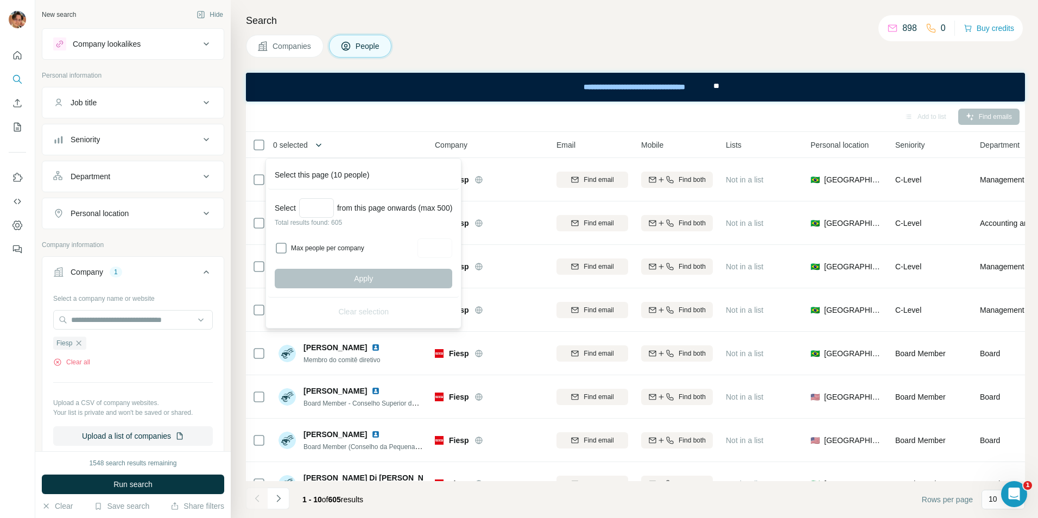
click at [324, 148] on icon "button" at bounding box center [318, 145] width 11 height 11
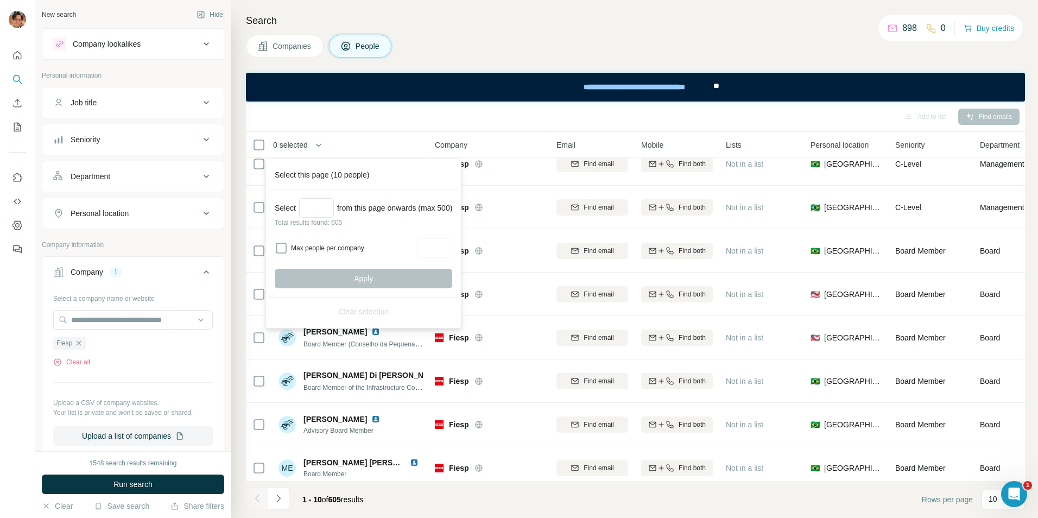
scroll to position [117, 0]
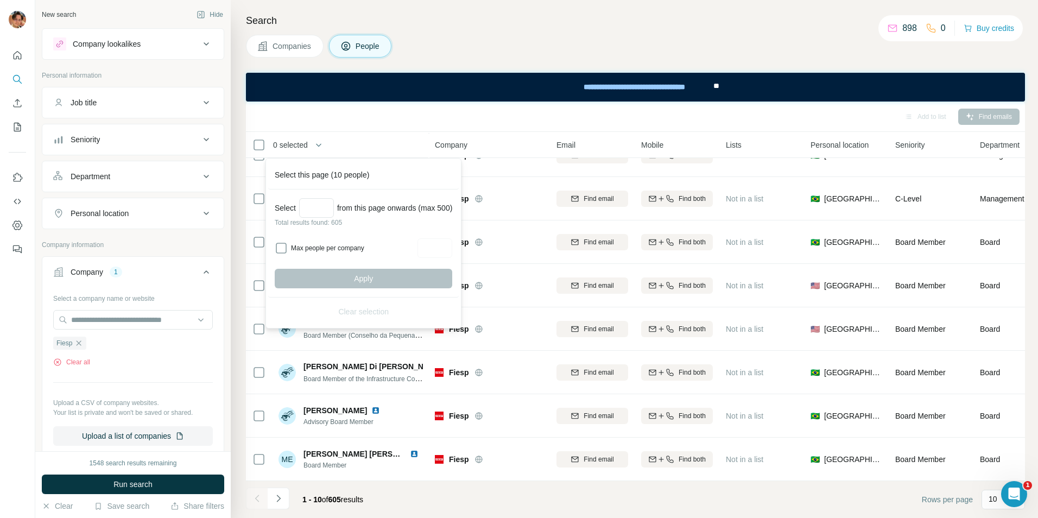
click at [990, 117] on div "Add to list Find emails" at bounding box center [635, 116] width 768 height 19
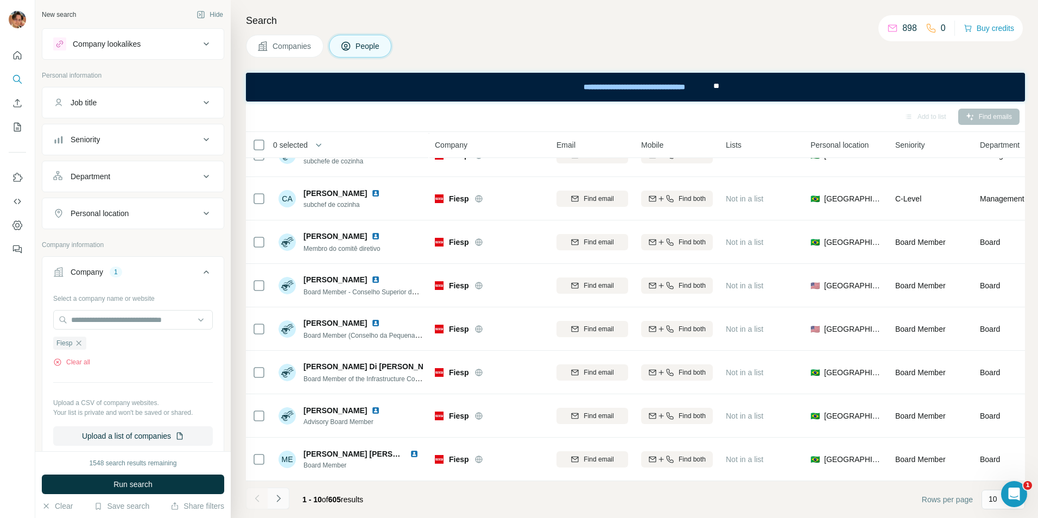
click at [282, 500] on icon "Navigate to next page" at bounding box center [278, 498] width 11 height 11
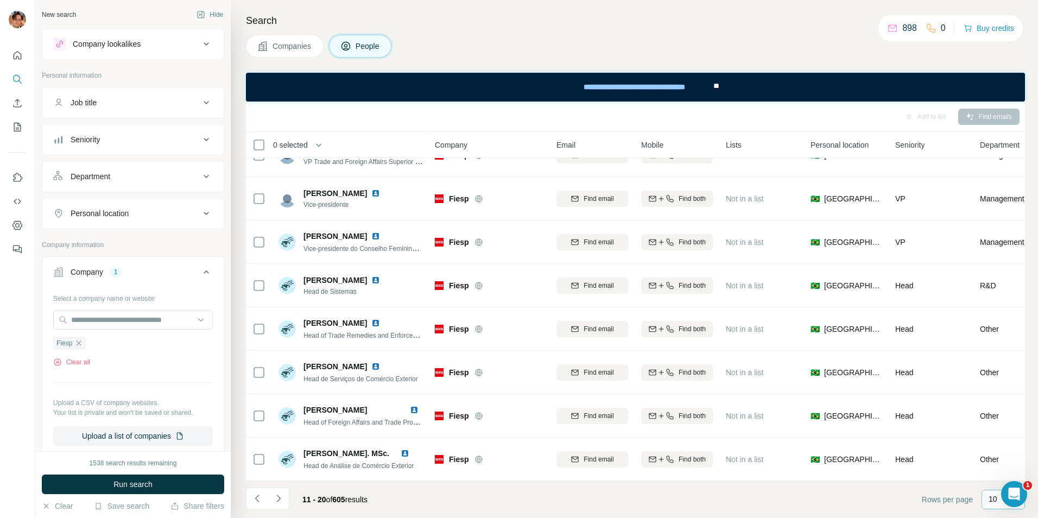
click at [1000, 503] on div "10" at bounding box center [1002, 499] width 27 height 11
click at [1008, 421] on div "60" at bounding box center [1003, 416] width 25 height 11
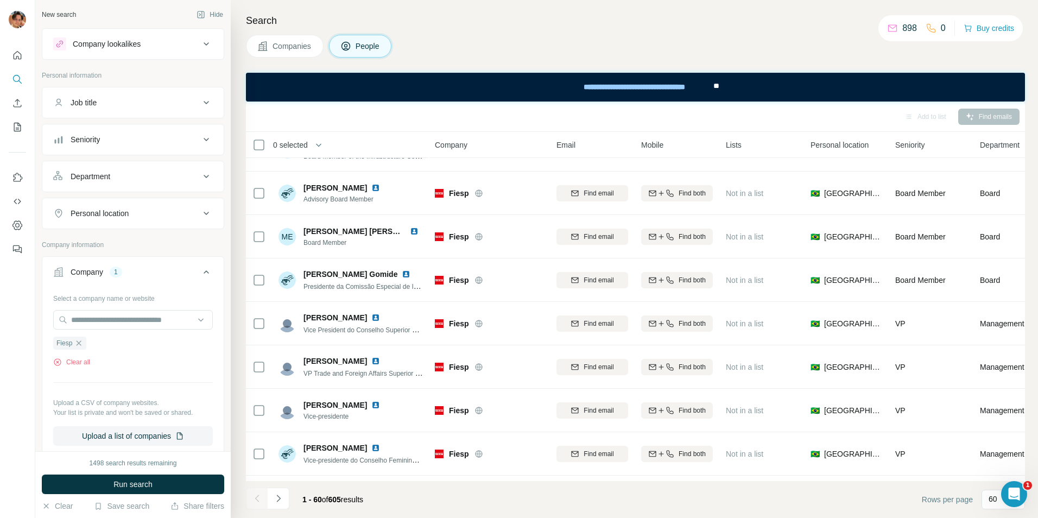
click at [284, 496] on button "Navigate to next page" at bounding box center [279, 499] width 22 height 22
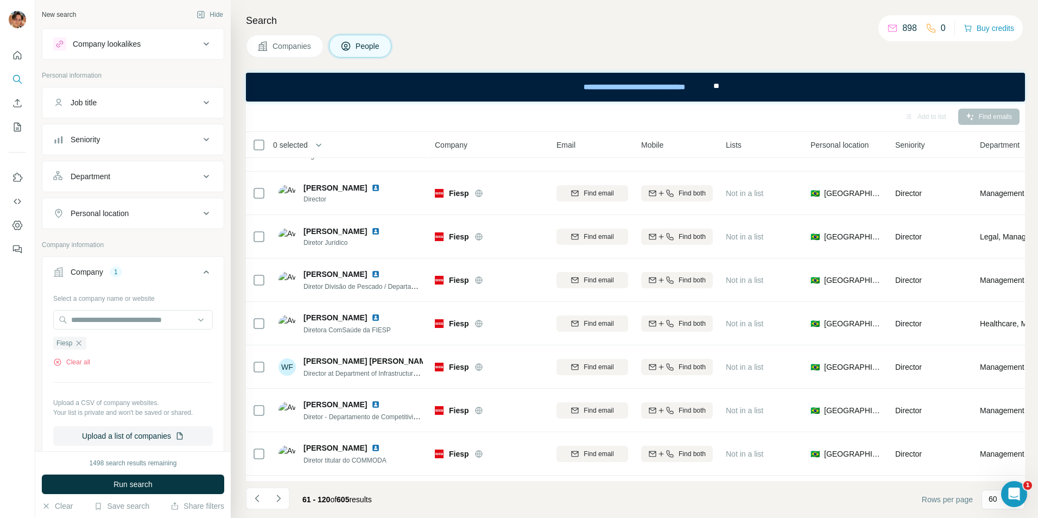
scroll to position [334, 0]
click at [284, 496] on button "Navigate to next page" at bounding box center [279, 499] width 22 height 22
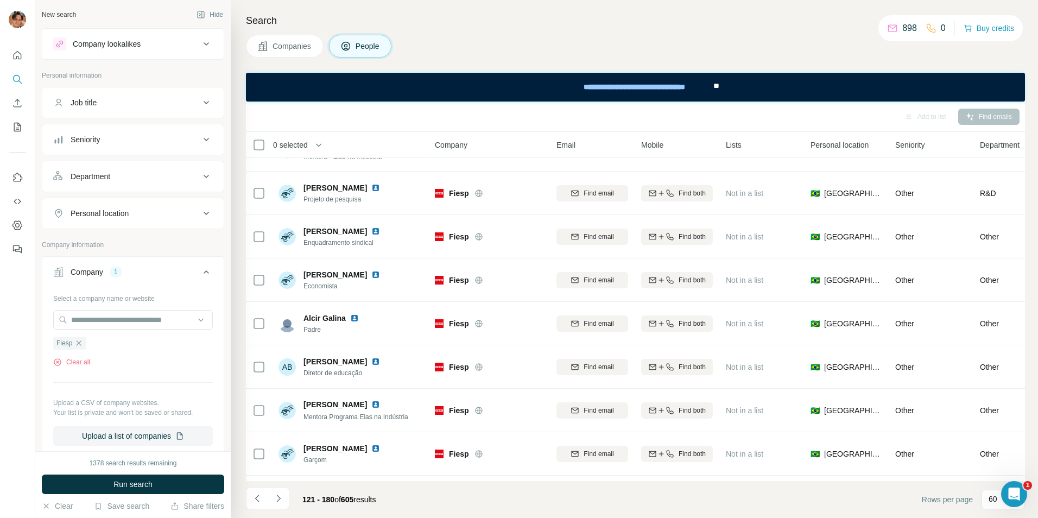
click at [284, 496] on button "Navigate to next page" at bounding box center [279, 499] width 22 height 22
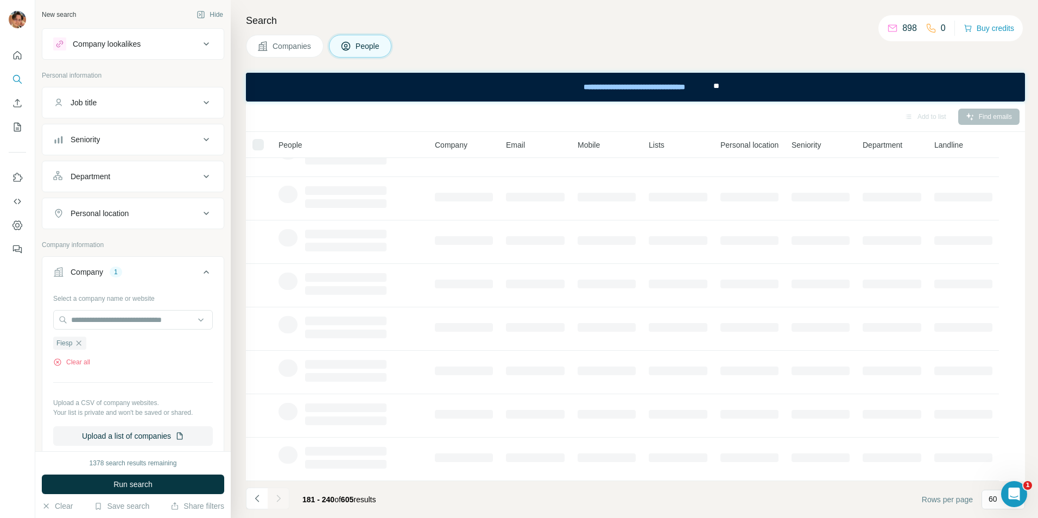
scroll to position [117, 0]
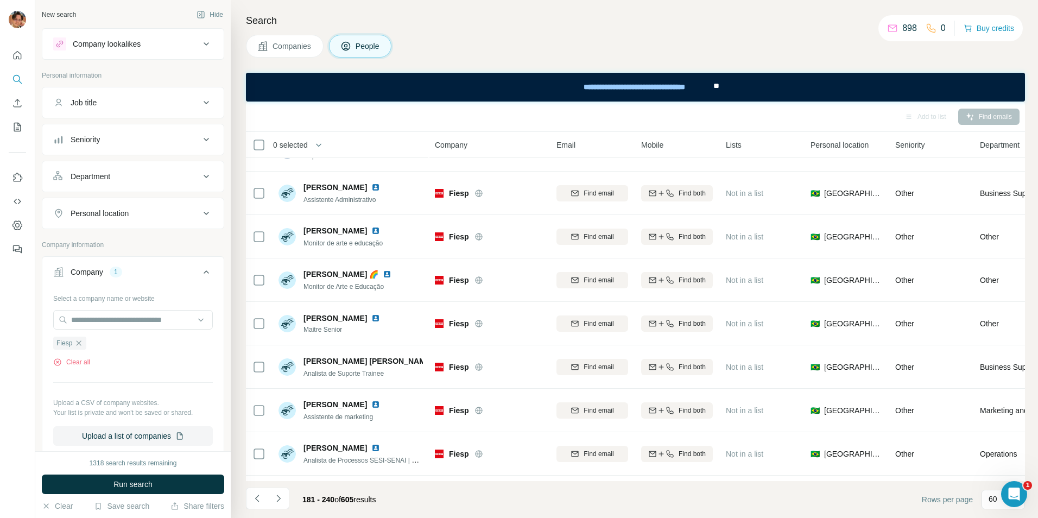
click at [284, 496] on button "Navigate to next page" at bounding box center [279, 499] width 22 height 22
click at [282, 499] on icon "Navigate to next page" at bounding box center [278, 498] width 11 height 11
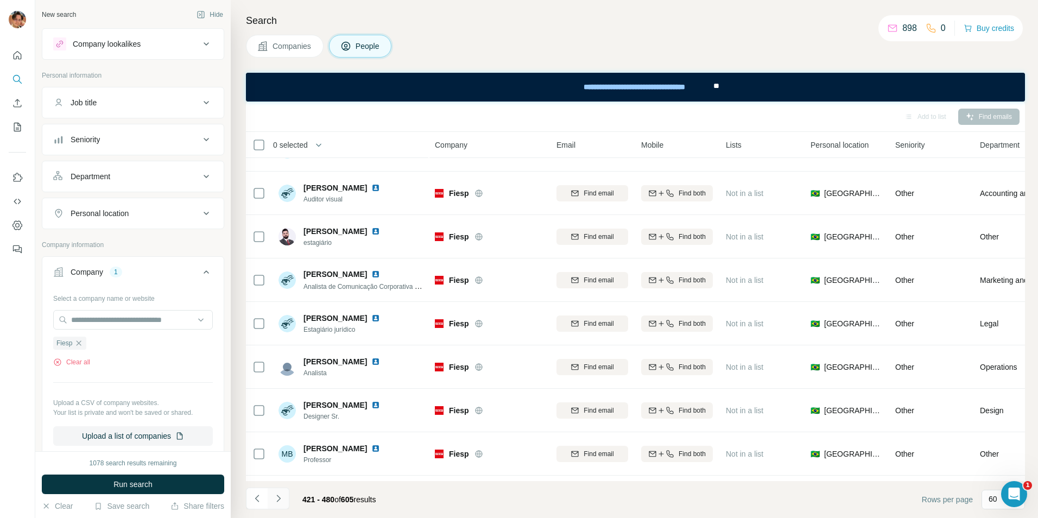
click at [282, 499] on icon "Navigate to next page" at bounding box center [278, 498] width 11 height 11
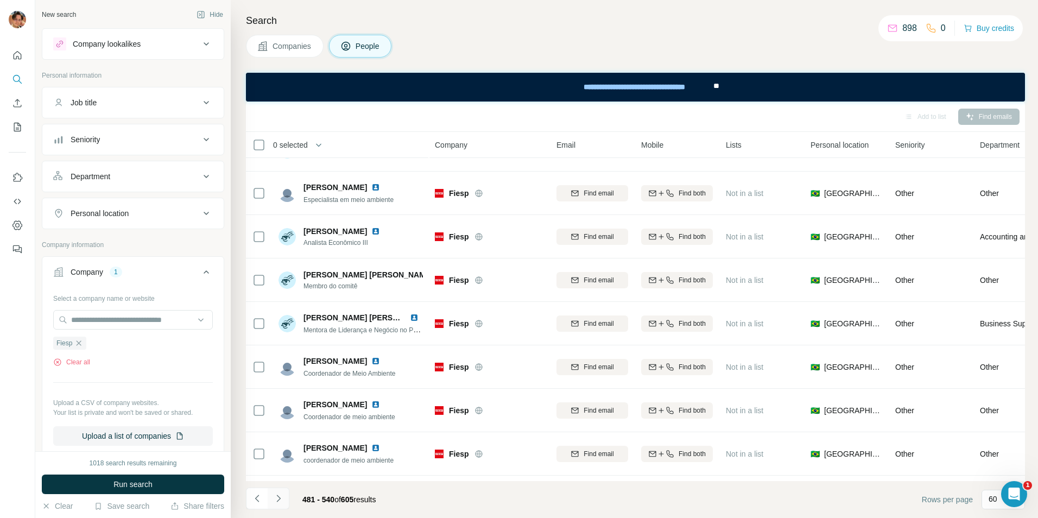
click at [282, 499] on icon "Navigate to next page" at bounding box center [278, 498] width 11 height 11
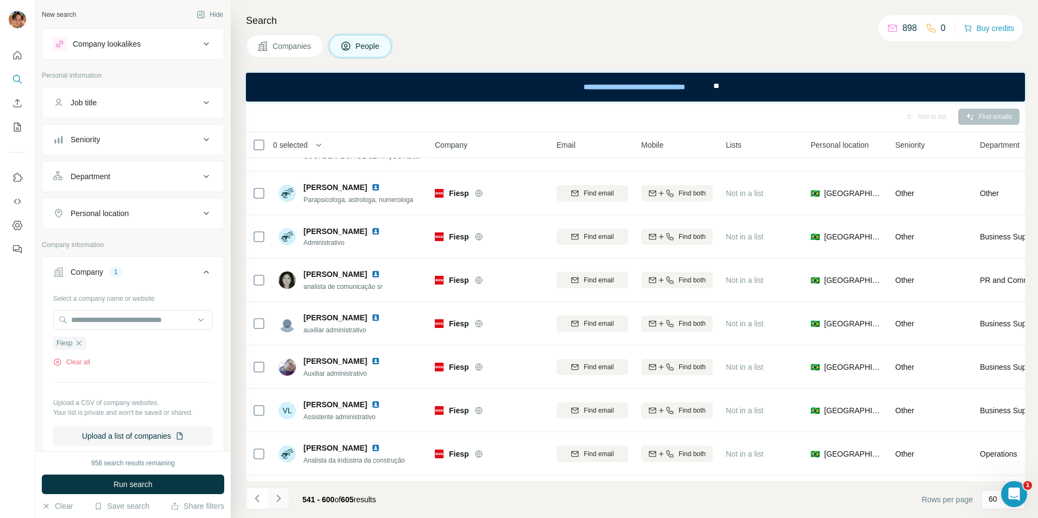
click at [282, 499] on icon "Navigate to next page" at bounding box center [278, 498] width 11 height 11
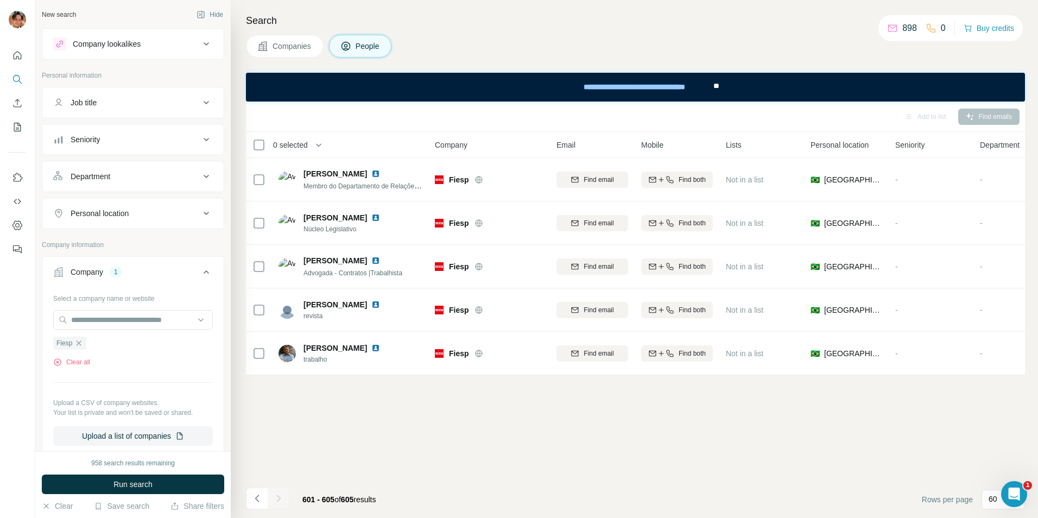
scroll to position [0, 0]
click at [258, 501] on icon "Navigate to previous page" at bounding box center [257, 498] width 4 height 7
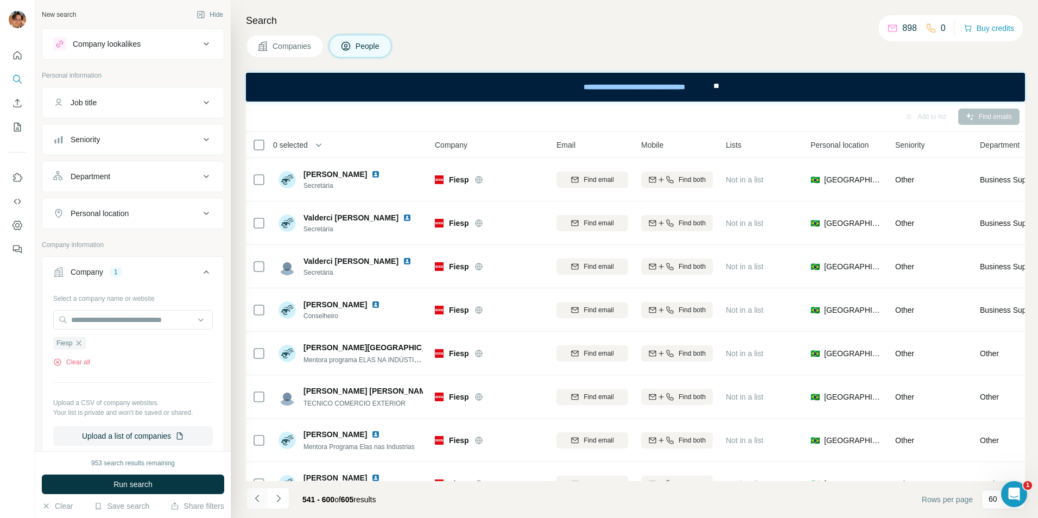
click at [258, 501] on icon "Navigate to previous page" at bounding box center [257, 498] width 4 height 7
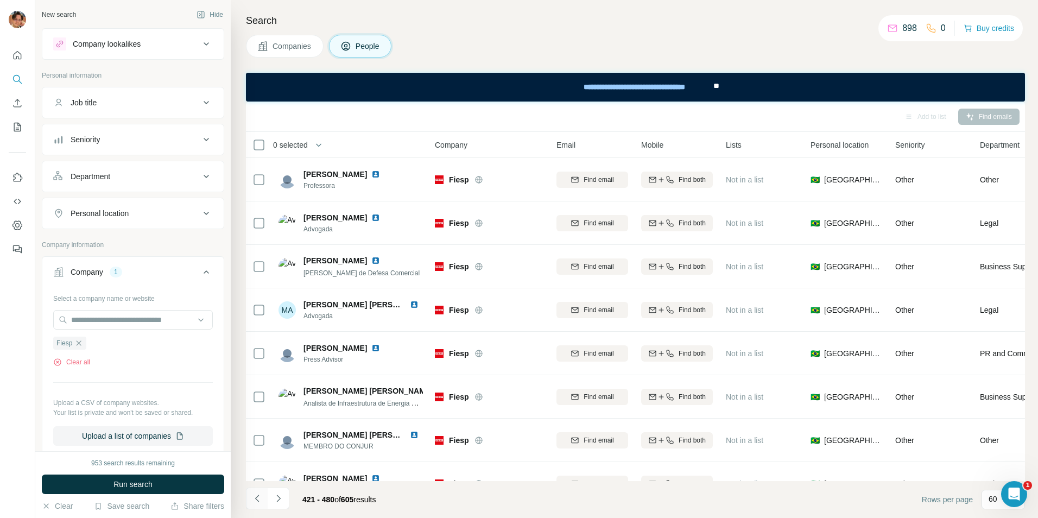
click at [258, 501] on icon "Navigate to previous page" at bounding box center [257, 498] width 4 height 7
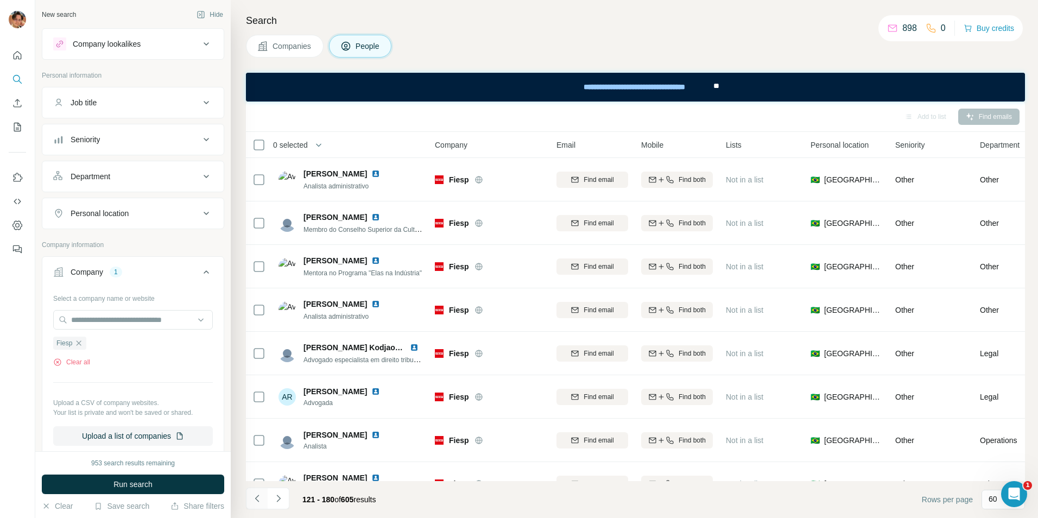
click at [258, 501] on icon "Navigate to previous page" at bounding box center [257, 498] width 4 height 7
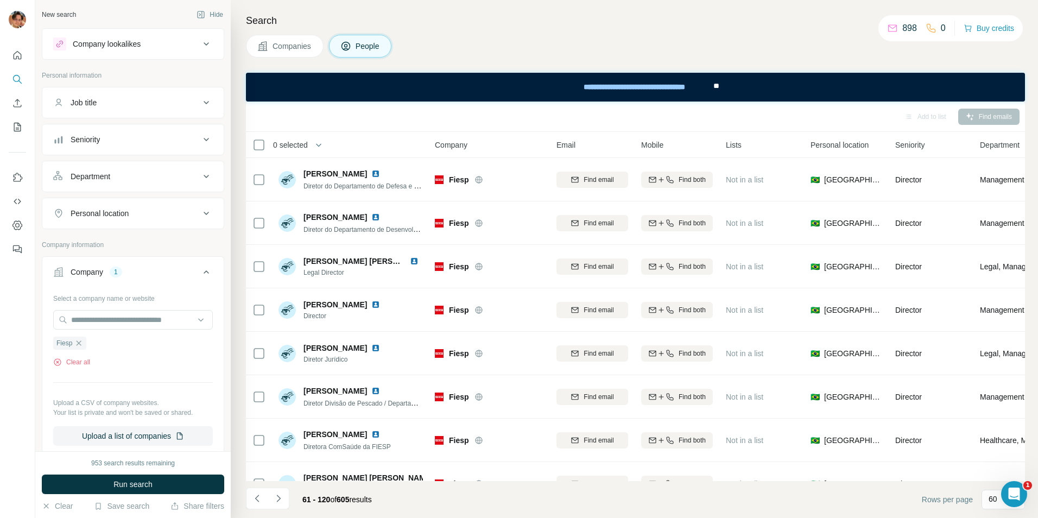
click at [138, 105] on div "Job title" at bounding box center [126, 102] width 147 height 11
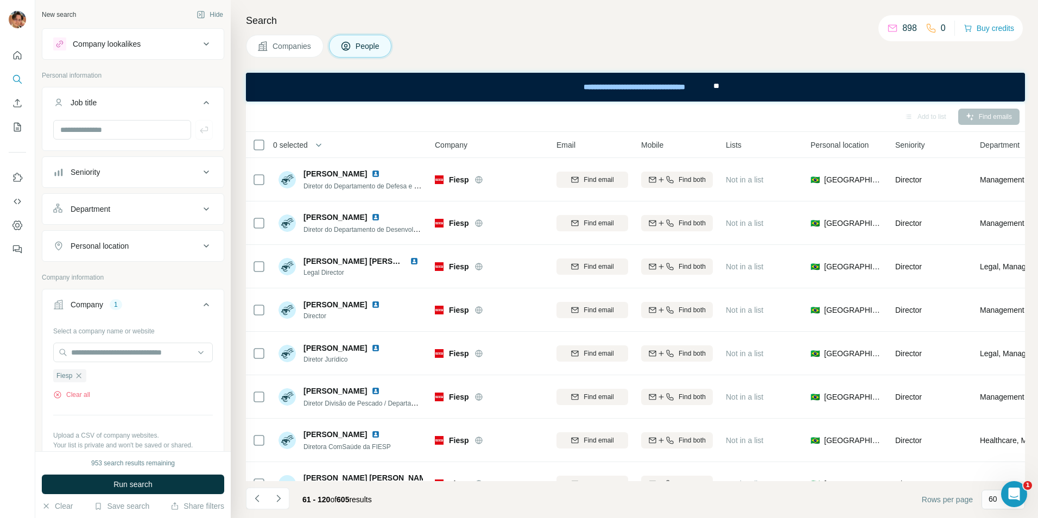
click at [138, 105] on div "Job title" at bounding box center [126, 102] width 147 height 11
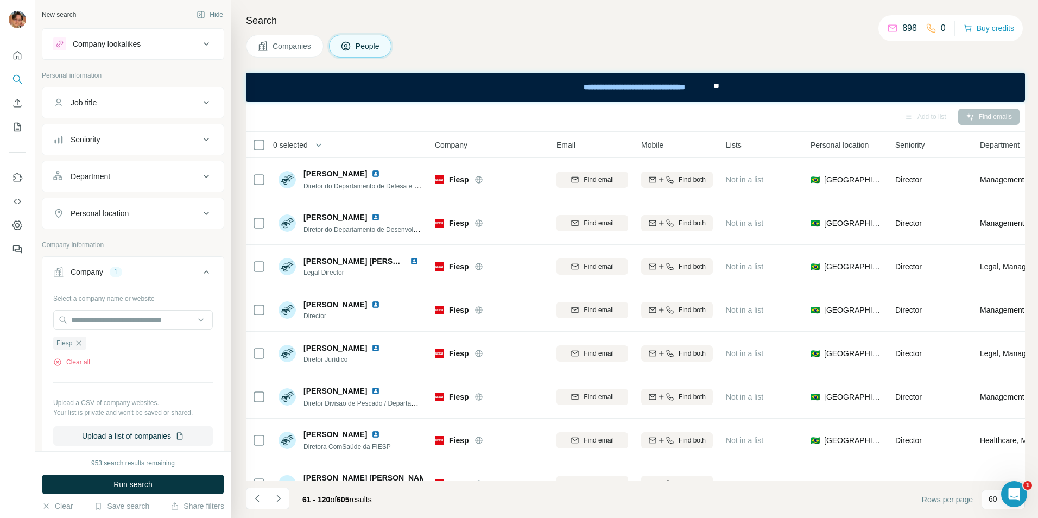
click at [138, 106] on div "Job title" at bounding box center [126, 102] width 147 height 11
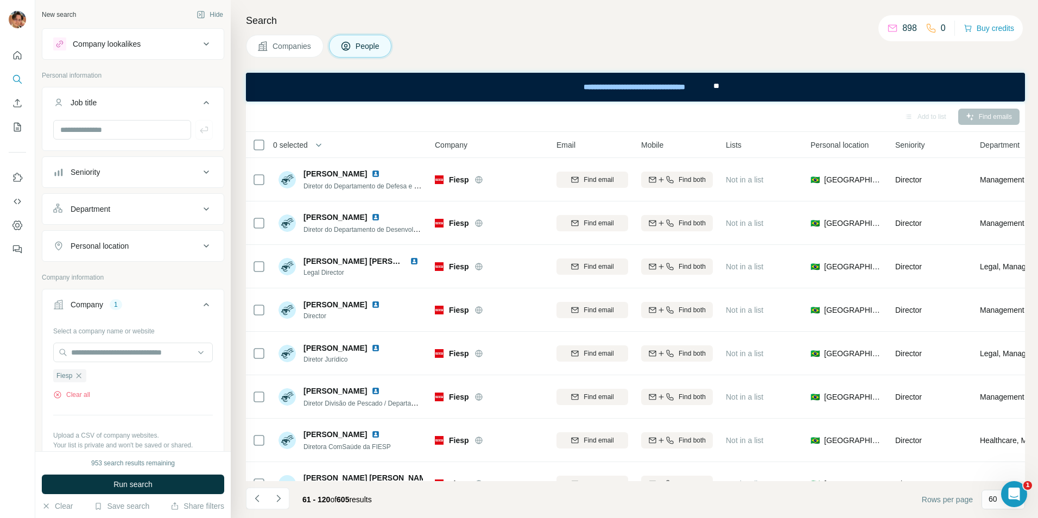
click at [122, 175] on div "Seniority" at bounding box center [126, 172] width 147 height 11
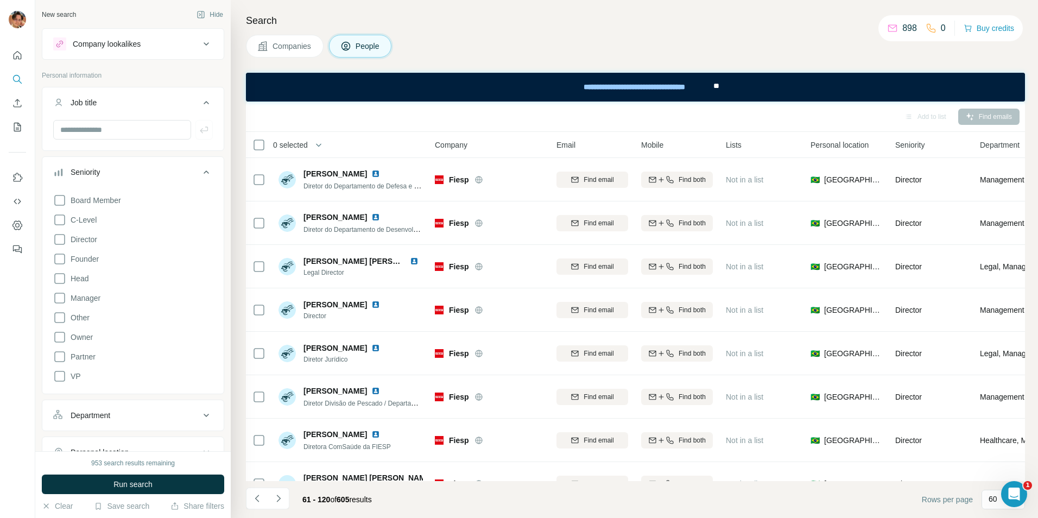
click at [122, 175] on div "Seniority" at bounding box center [126, 172] width 147 height 11
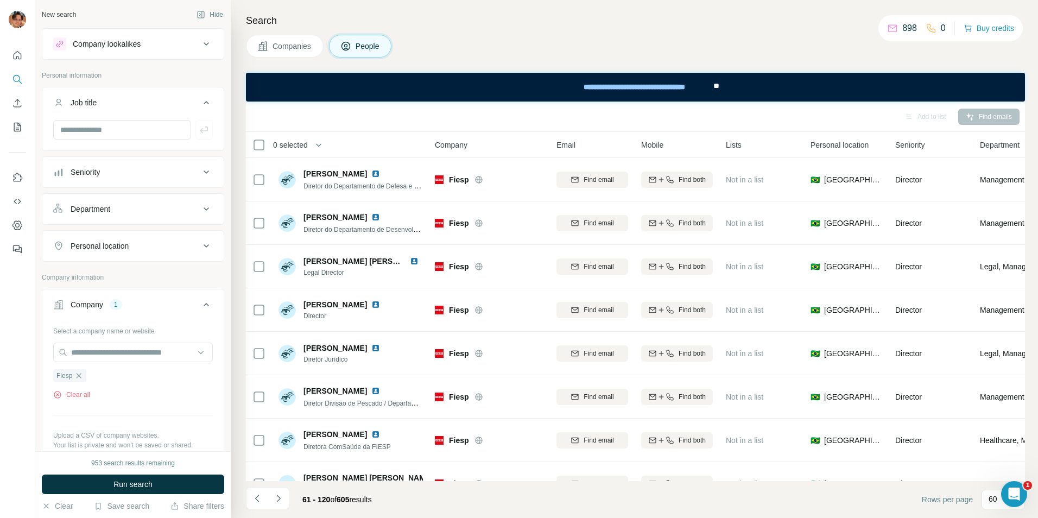
click at [115, 206] on div "Department" at bounding box center [126, 209] width 147 height 11
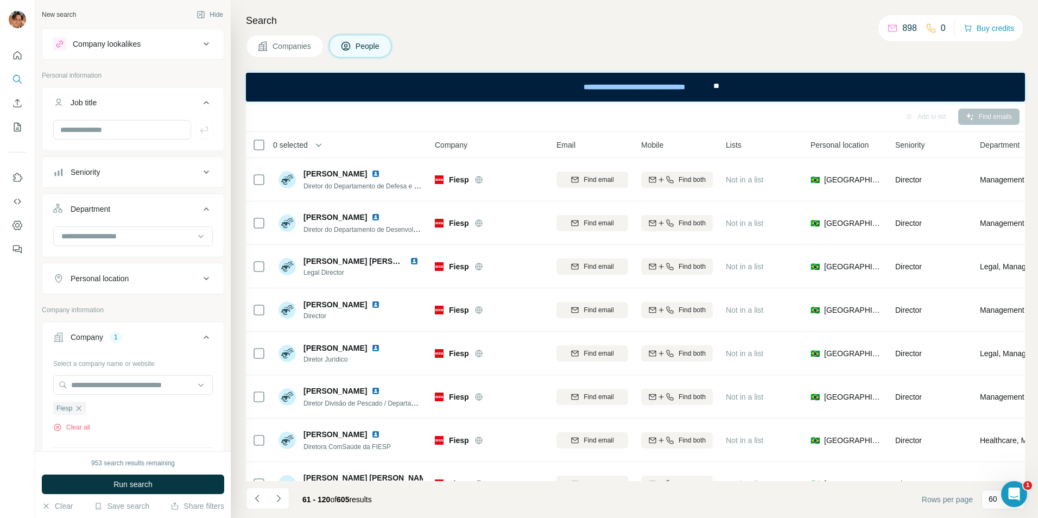
click at [115, 206] on div "Department" at bounding box center [126, 209] width 147 height 11
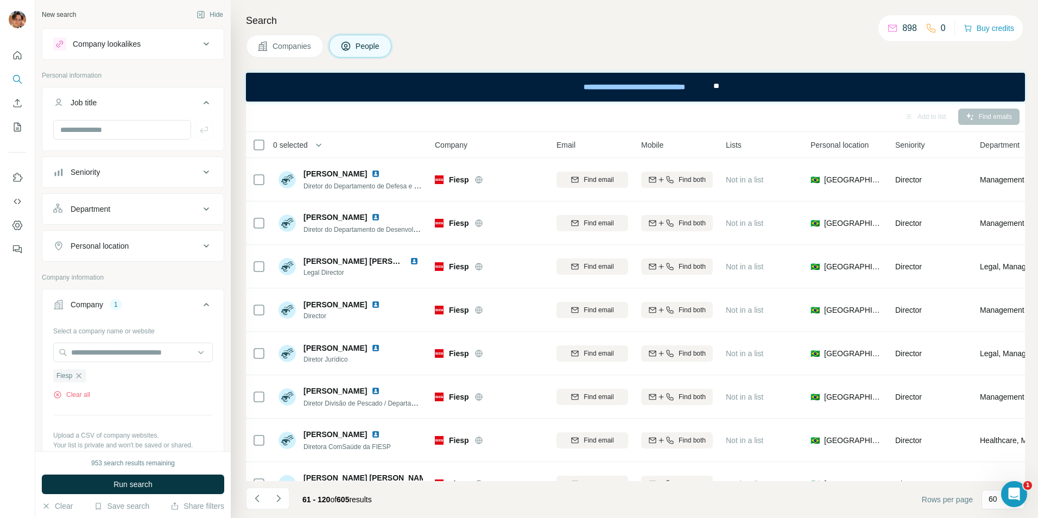
click at [125, 239] on button "Personal location" at bounding box center [132, 246] width 181 height 26
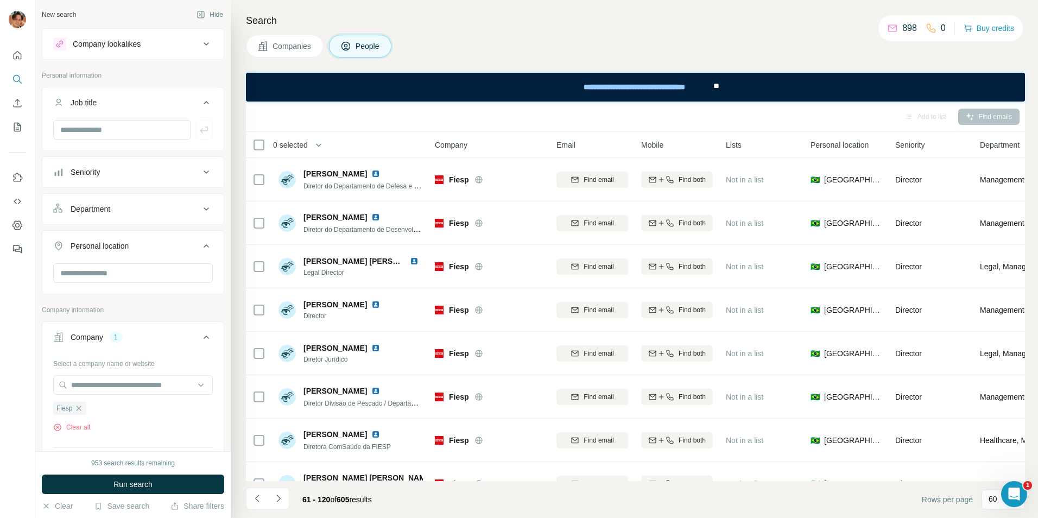
click at [125, 240] on button "Personal location" at bounding box center [132, 248] width 181 height 30
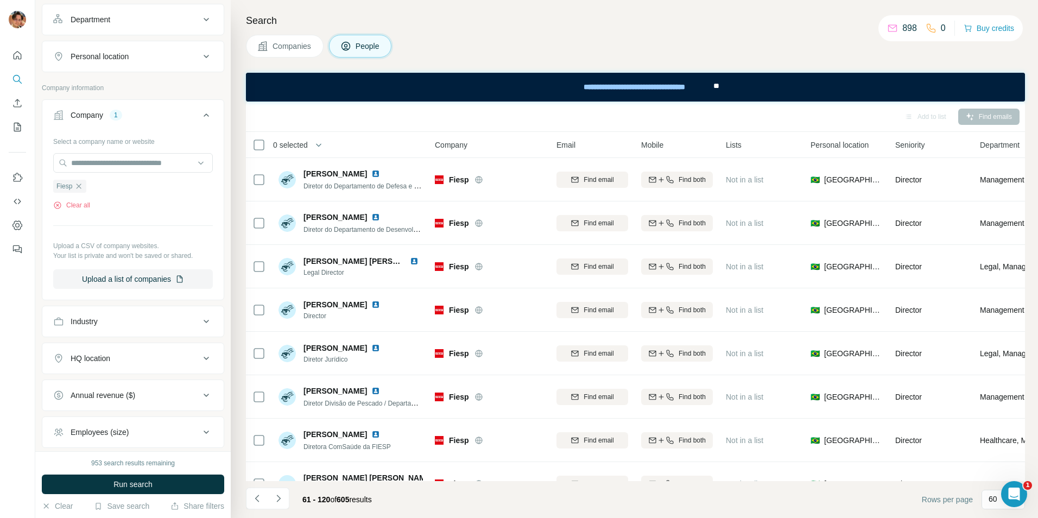
scroll to position [217, 0]
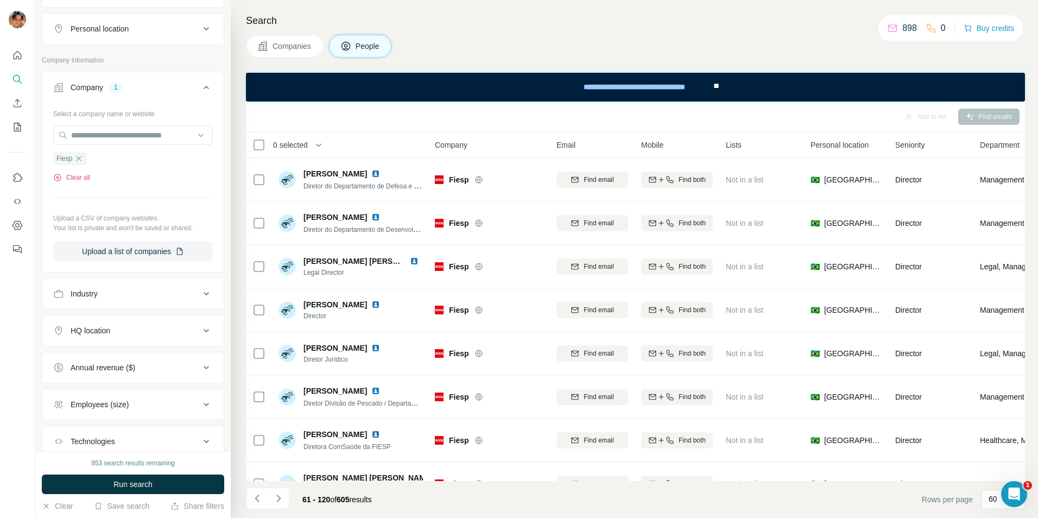
click at [89, 178] on button "Clear all" at bounding box center [71, 178] width 37 height 10
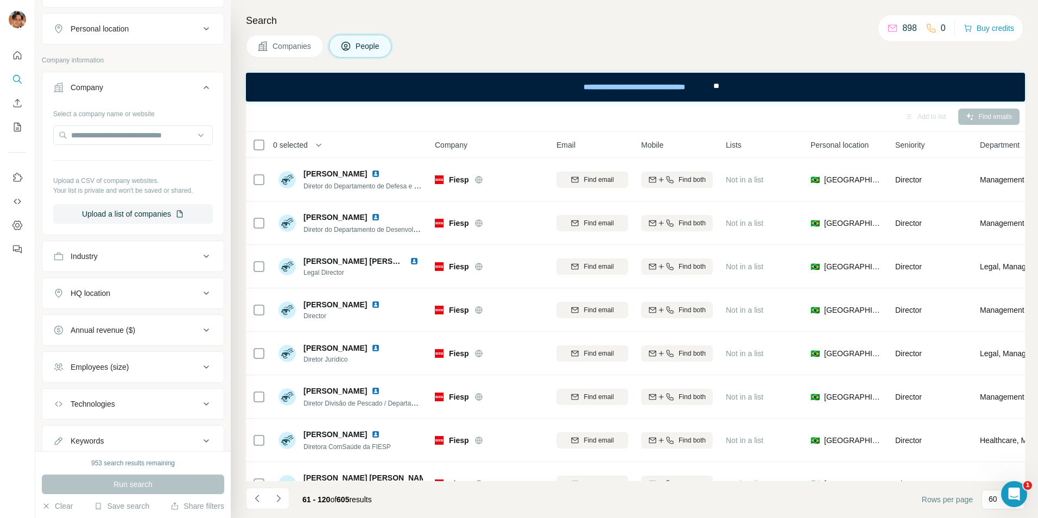
scroll to position [272, 0]
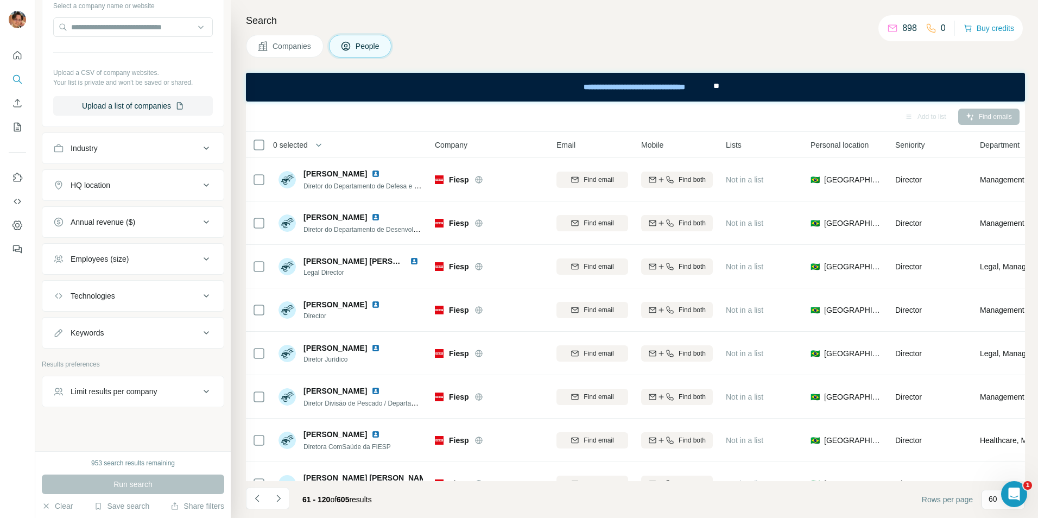
scroll to position [331, 0]
